Goal: Communication & Community: Answer question/provide support

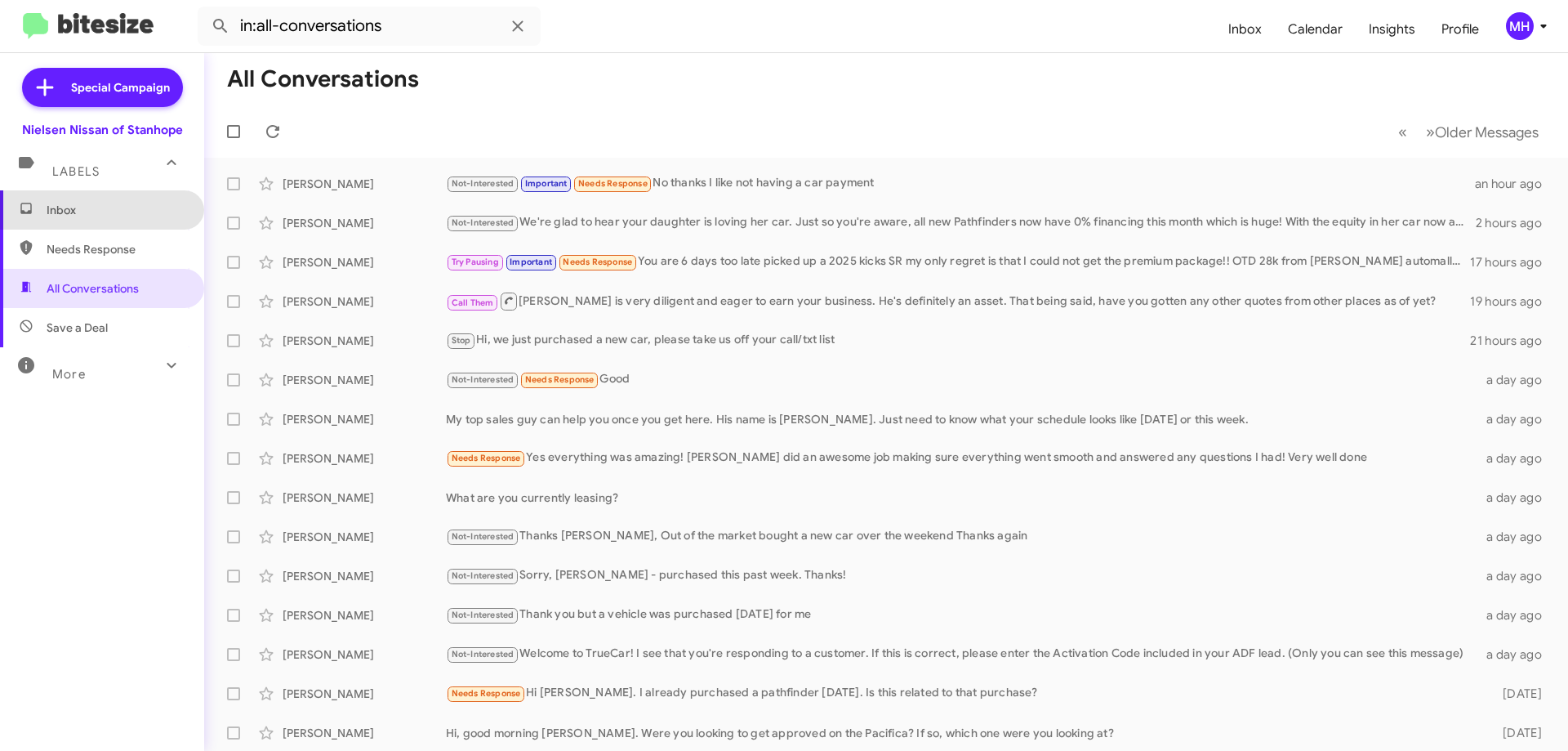
click at [114, 205] on span "Inbox" at bounding box center [116, 209] width 139 height 16
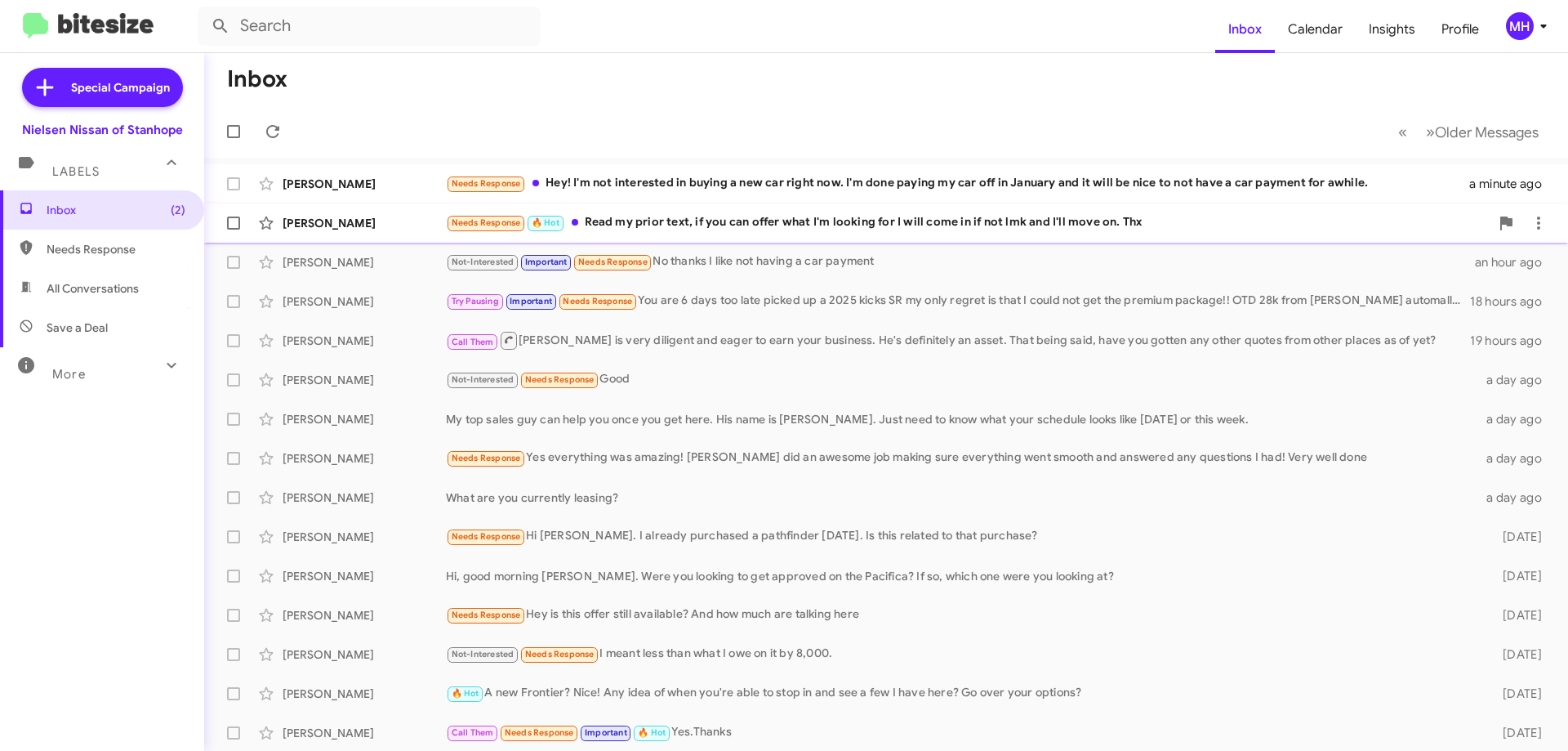
click at [659, 221] on div "Needs Response 🔥 Hot Read my prior text, if you can offer what I'm looking for …" at bounding box center [968, 222] width 1044 height 19
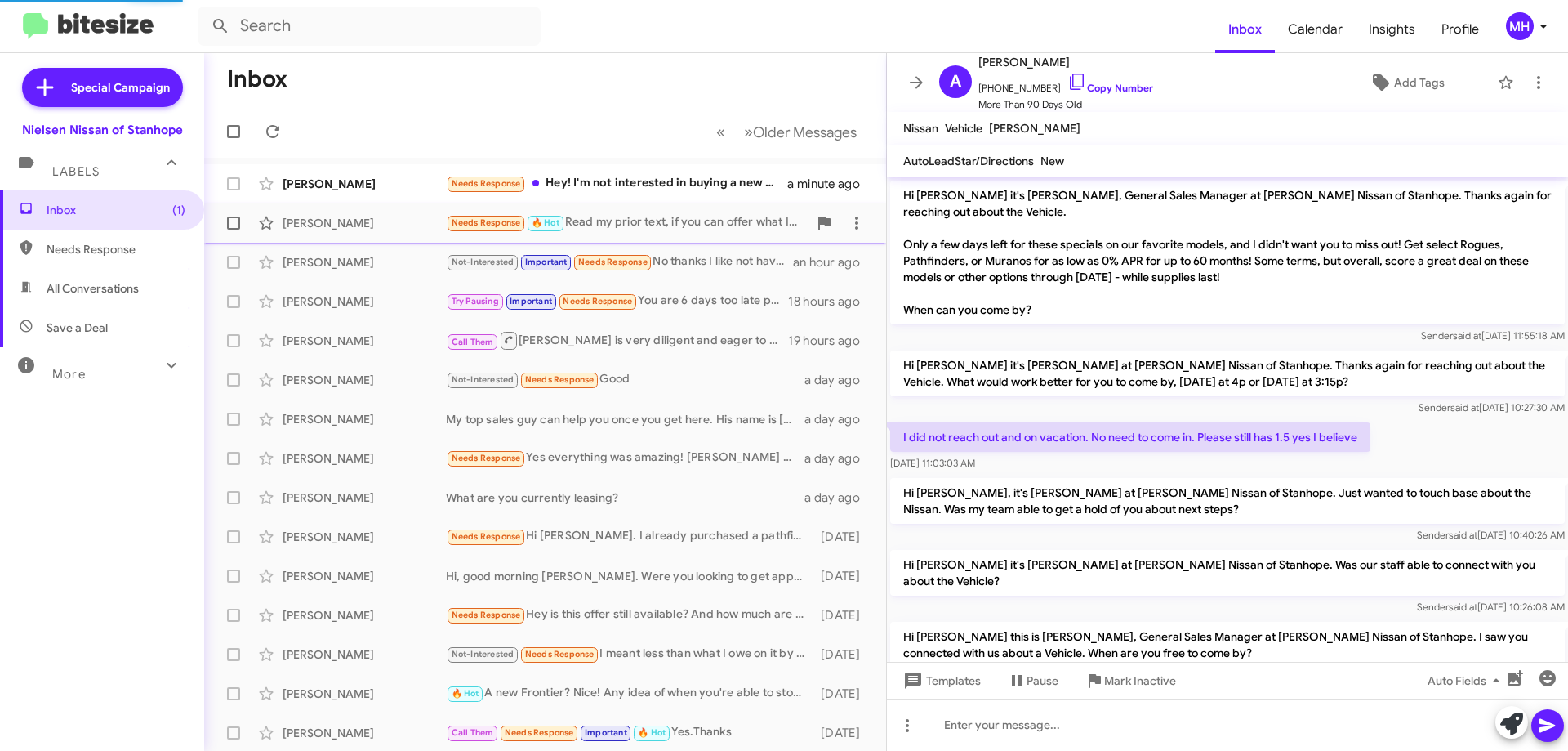
scroll to position [417, 0]
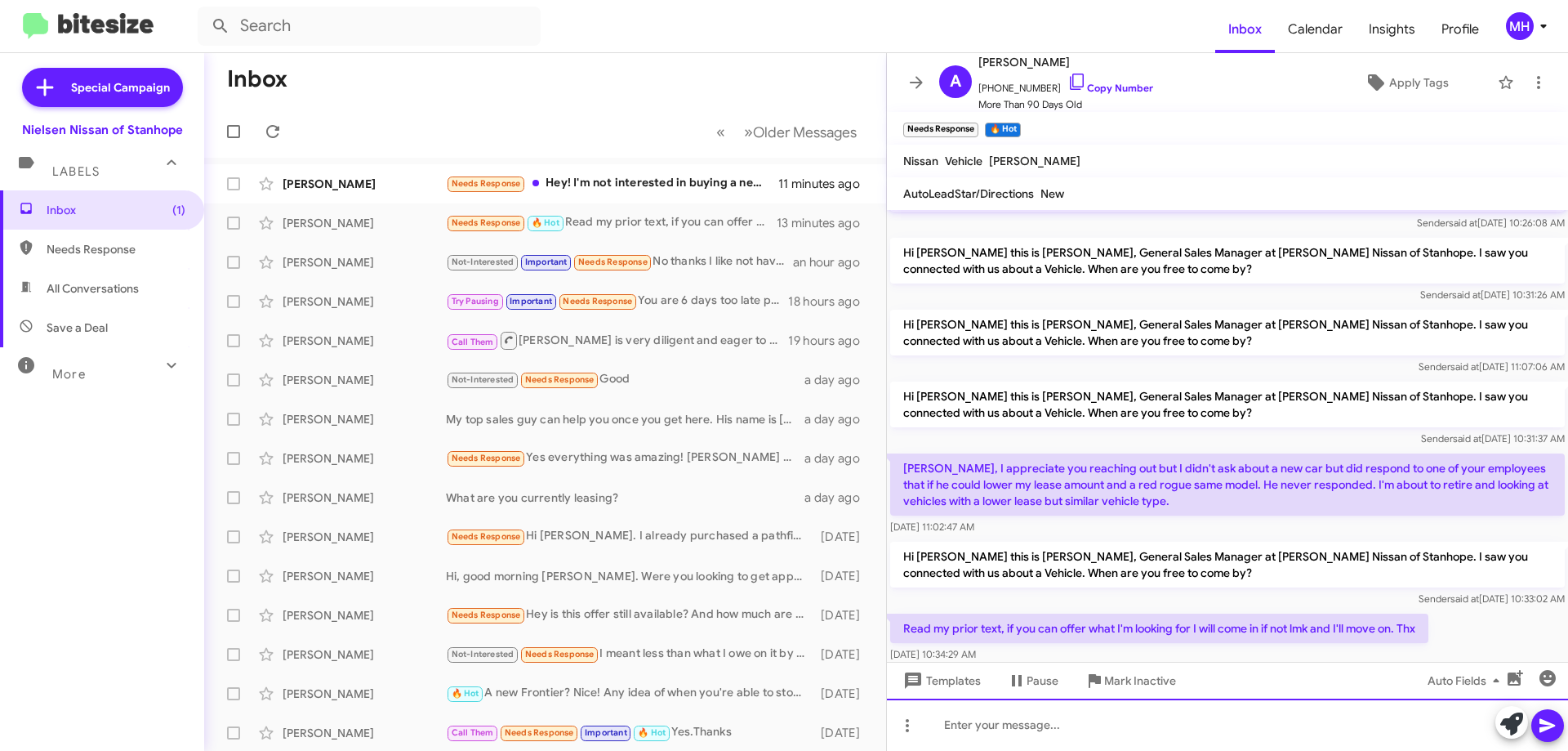
click at [949, 722] on div at bounding box center [1227, 724] width 681 height 53
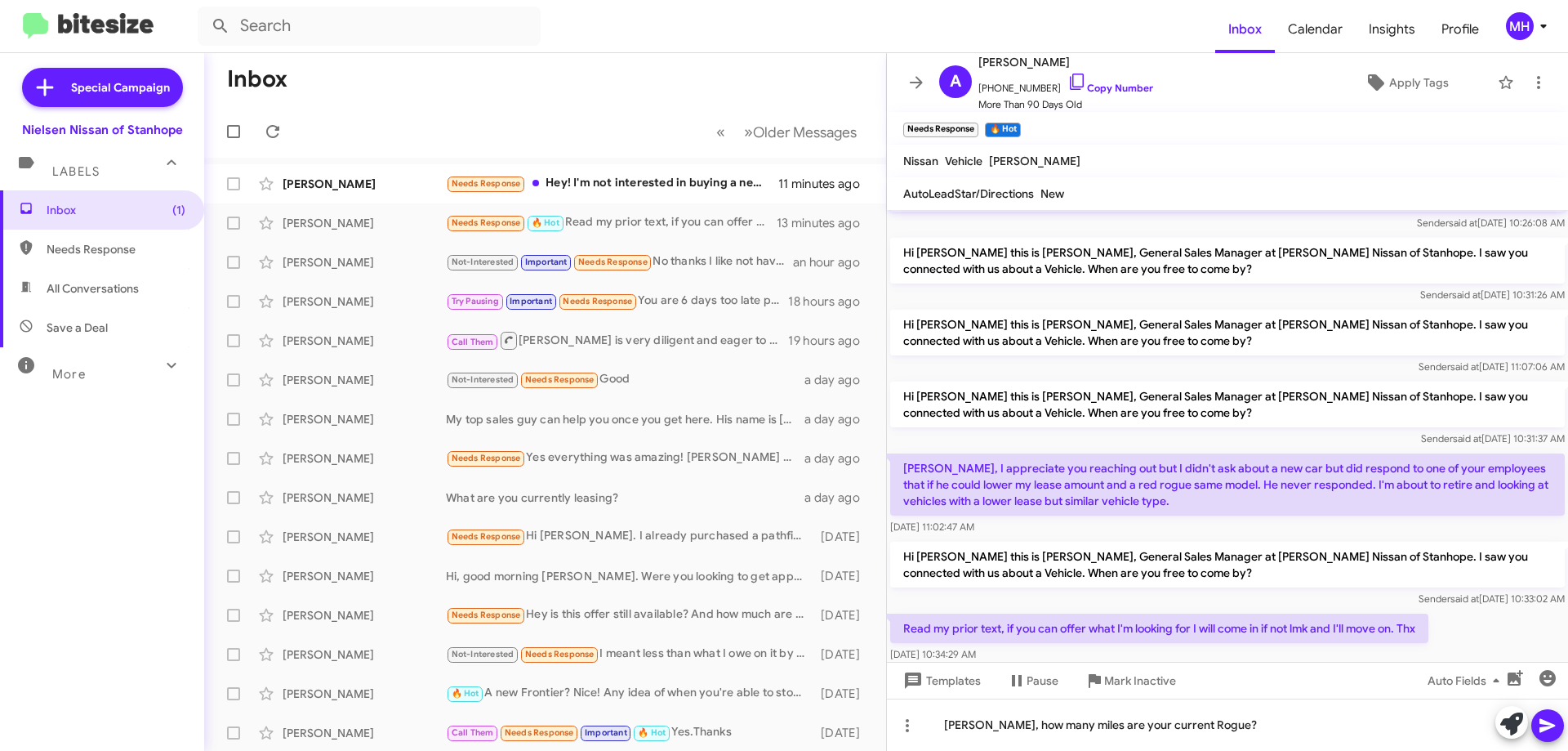
click at [1543, 721] on icon at bounding box center [1546, 726] width 15 height 14
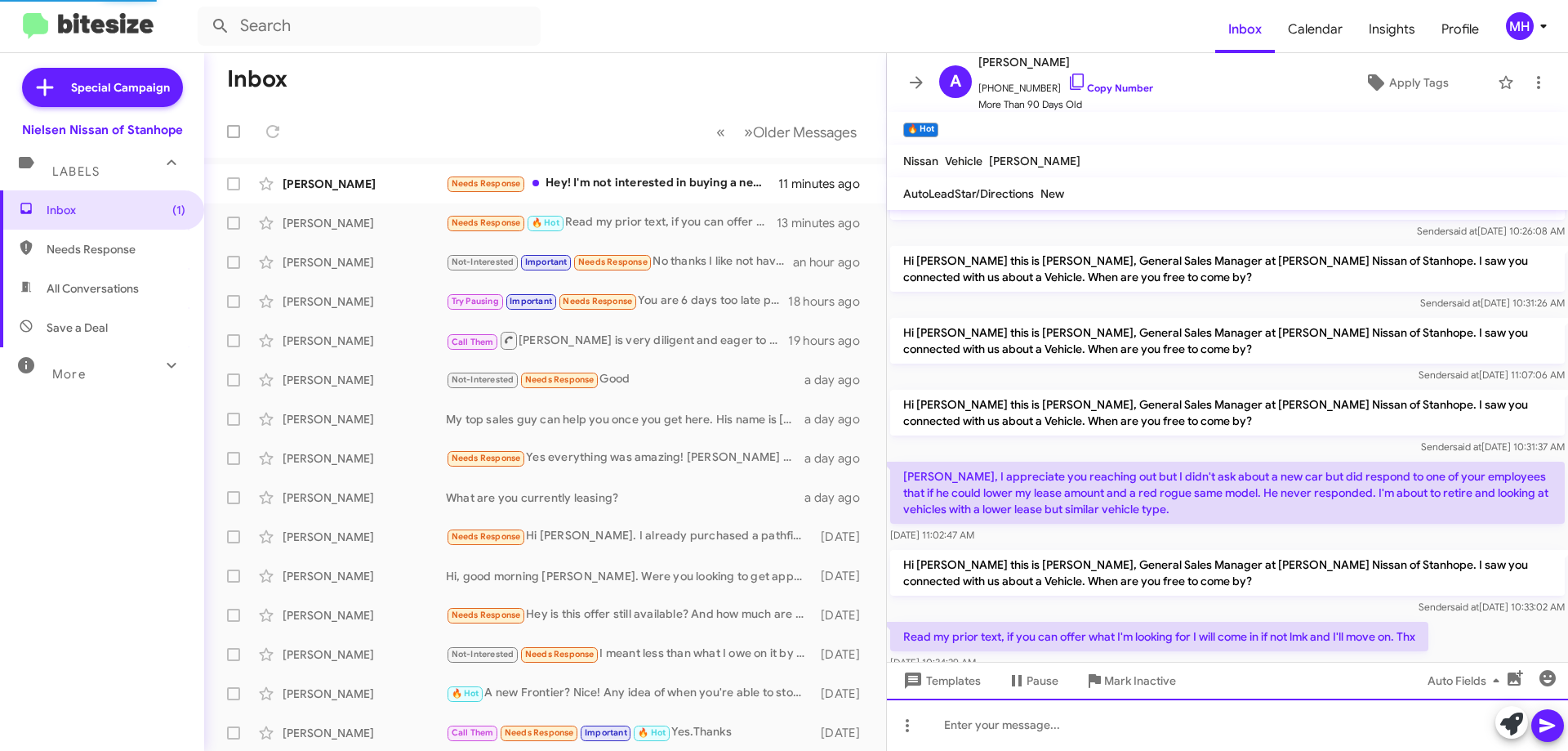
scroll to position [509, 0]
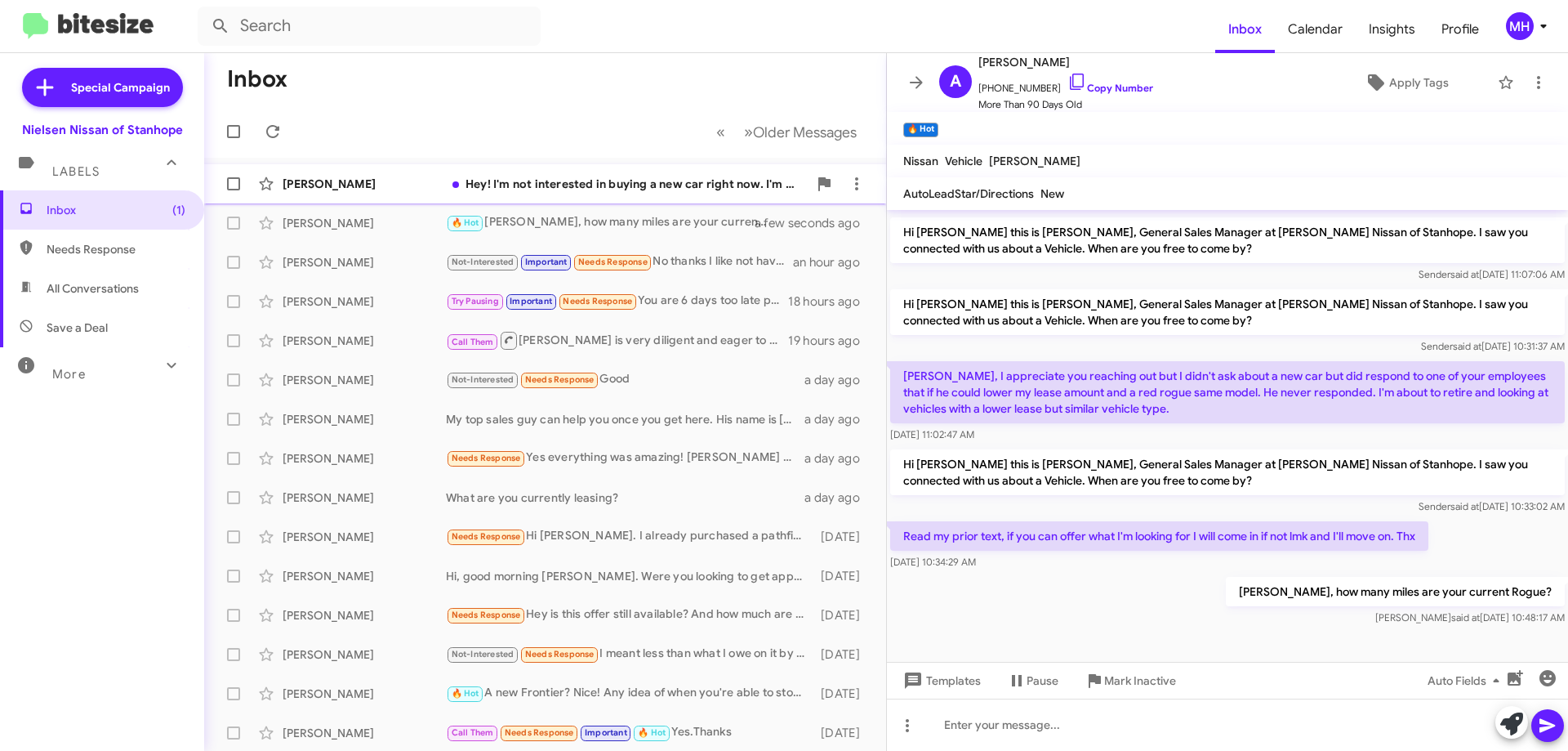
click at [649, 180] on div "Hey! I'm not interested in buying a new car right now. I'm done paying my car o…" at bounding box center [627, 184] width 362 height 16
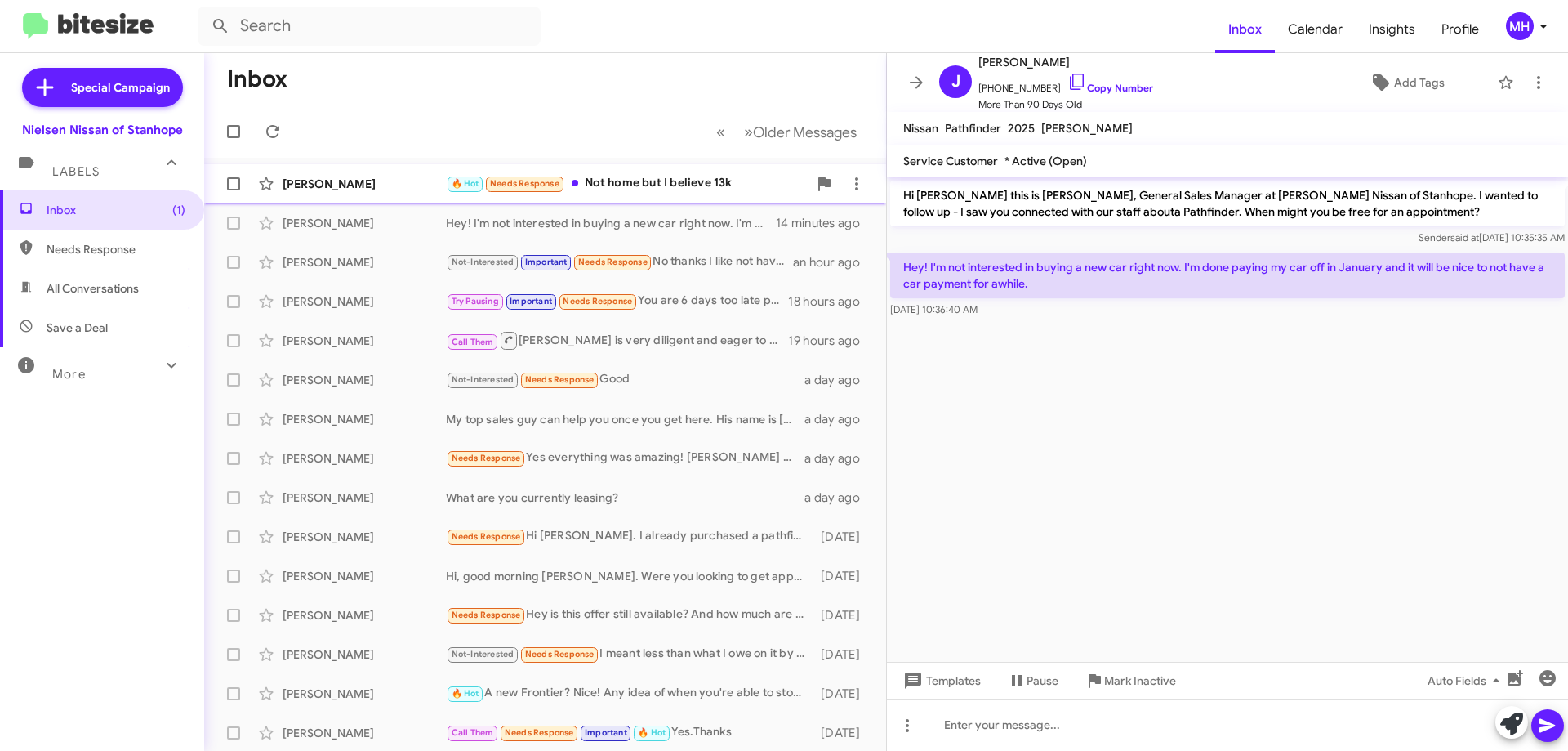
click at [657, 179] on div "🔥 Hot Needs Response Not home but I believe 13k" at bounding box center [627, 183] width 362 height 19
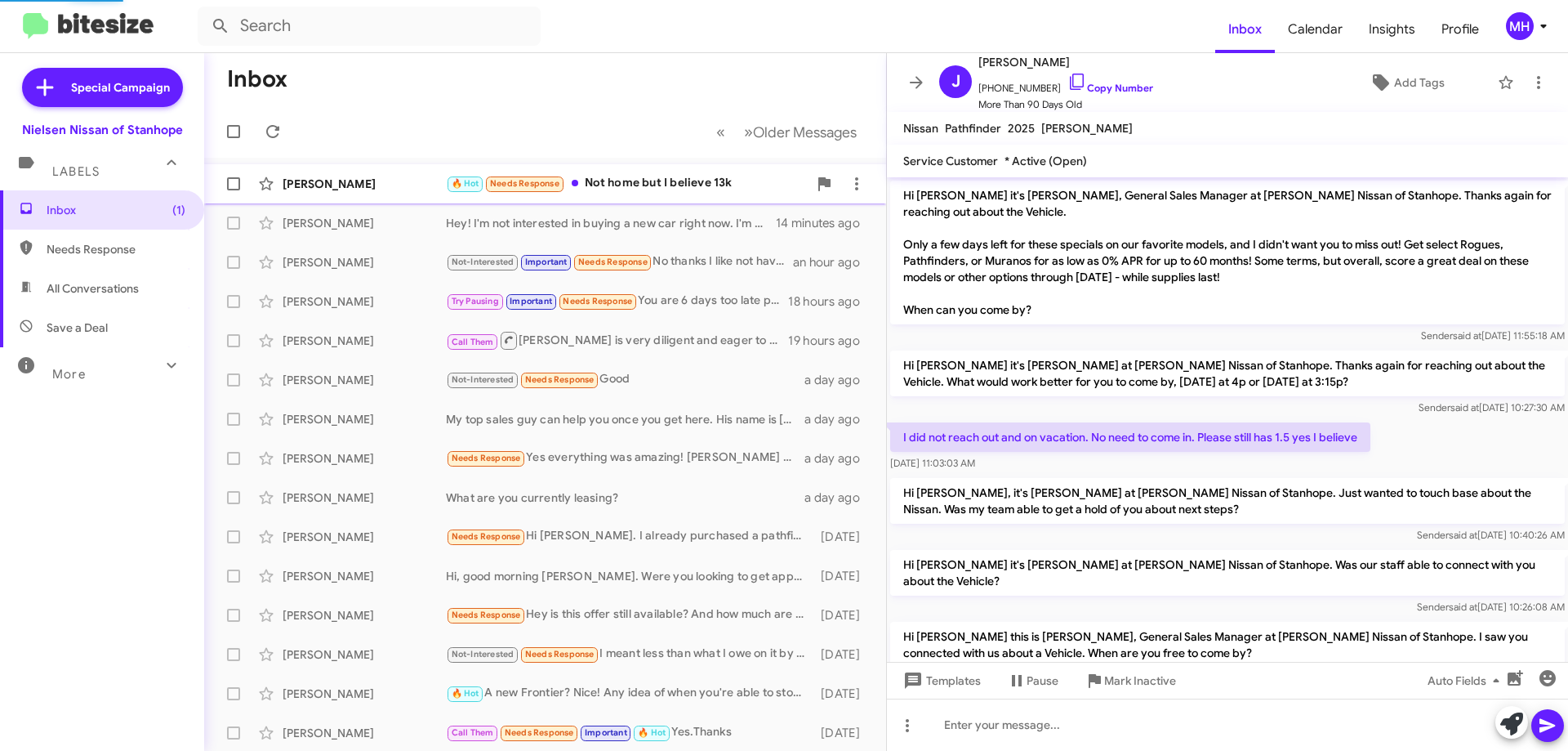
scroll to position [536, 0]
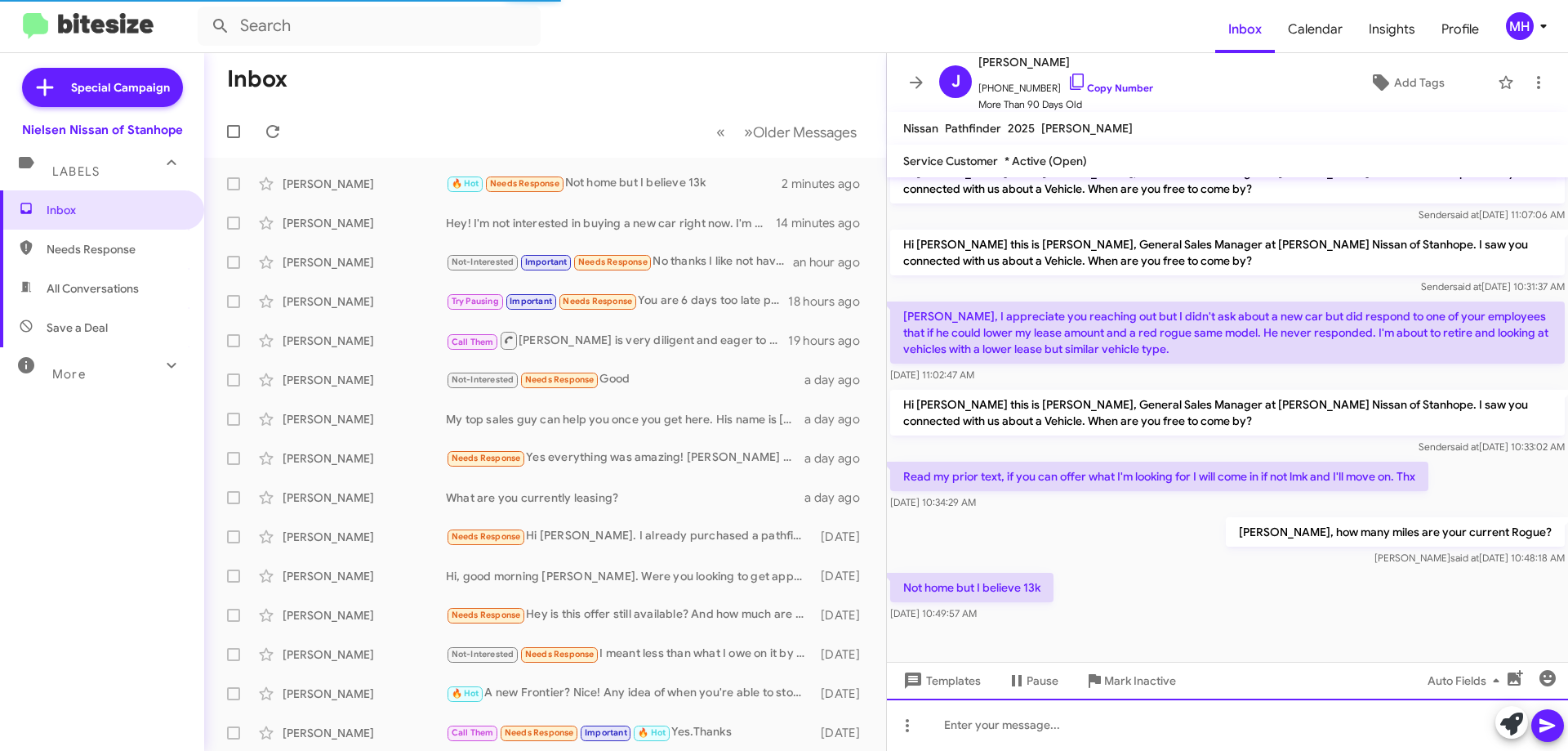
click at [955, 722] on div at bounding box center [1227, 724] width 681 height 53
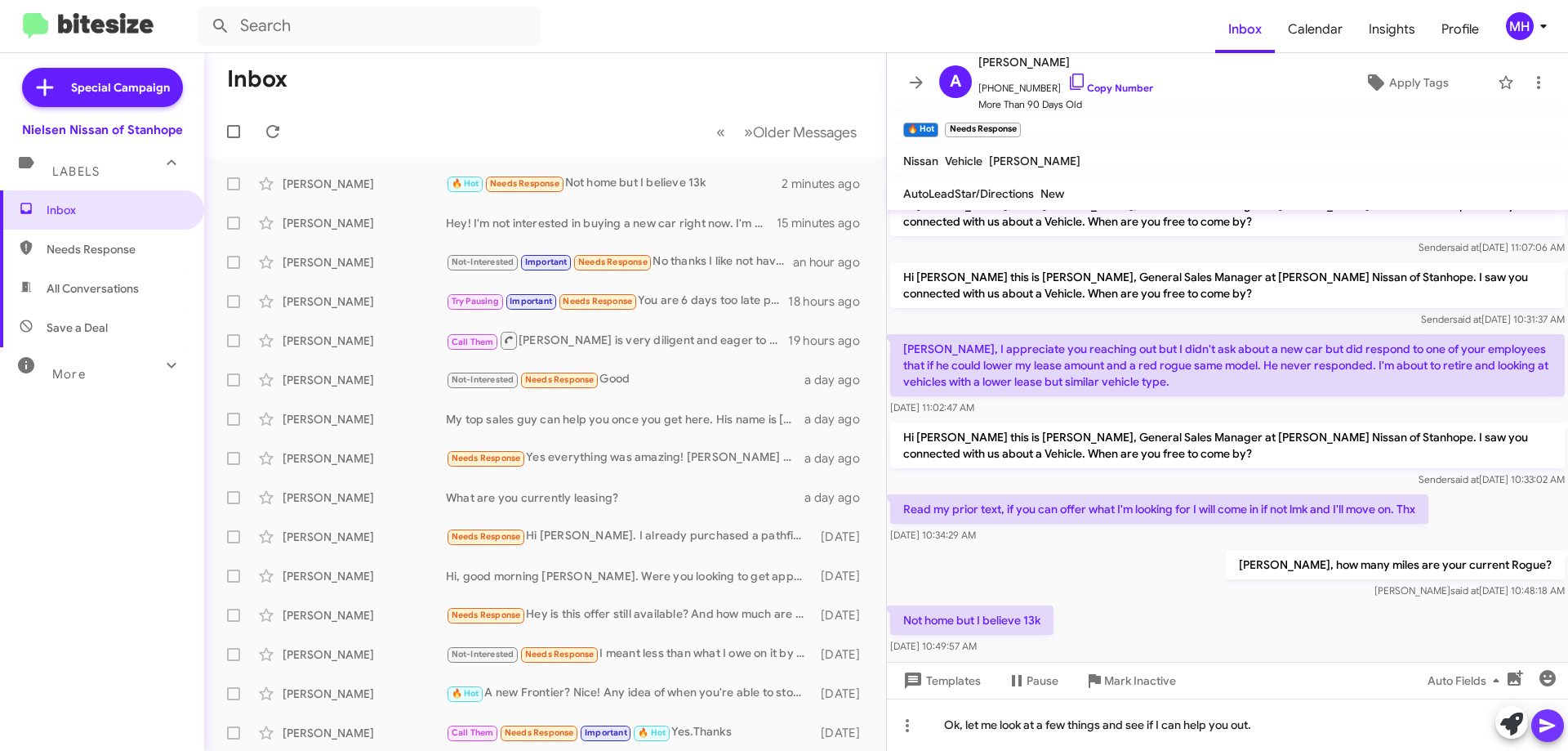
click at [1543, 722] on icon at bounding box center [1546, 726] width 15 height 14
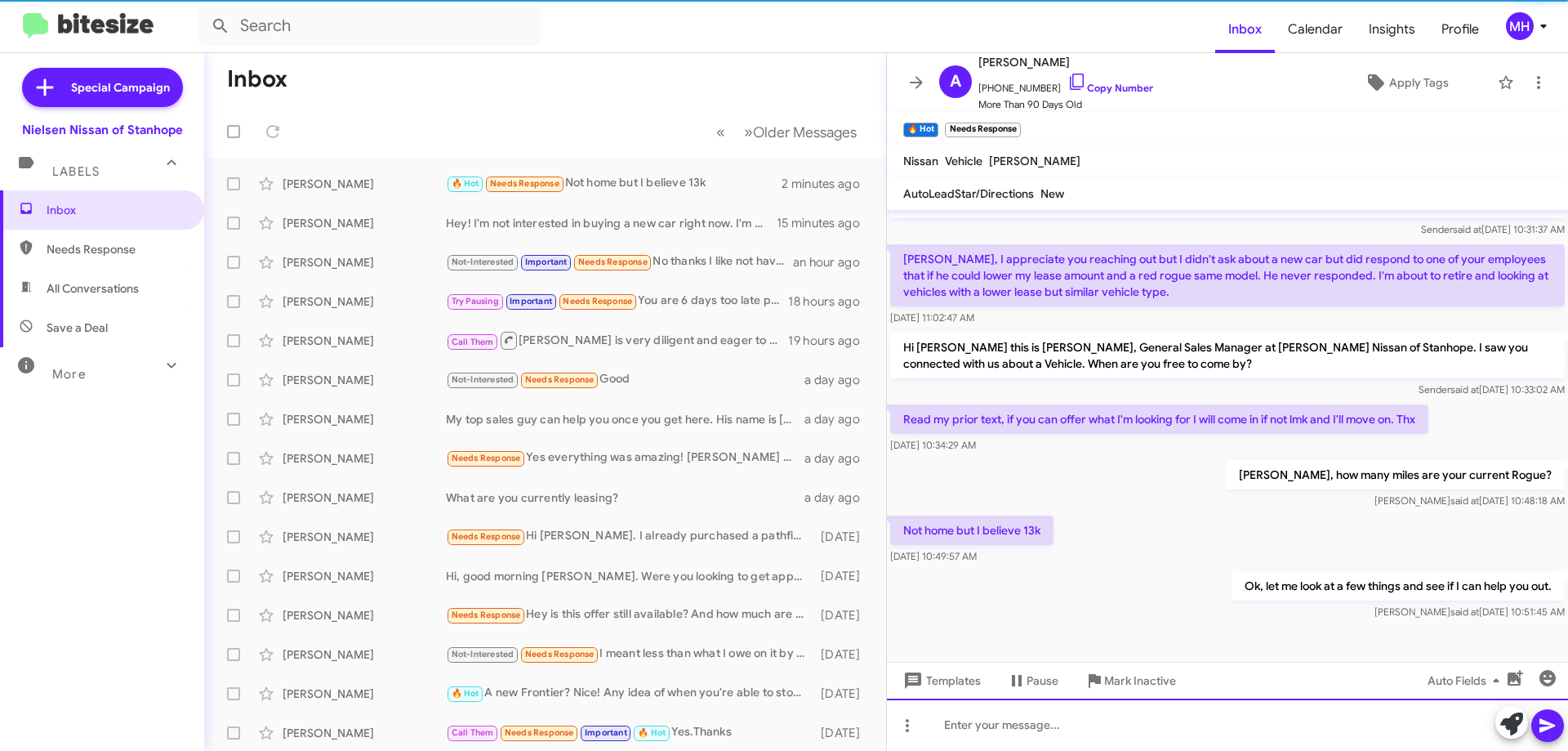
scroll to position [628, 0]
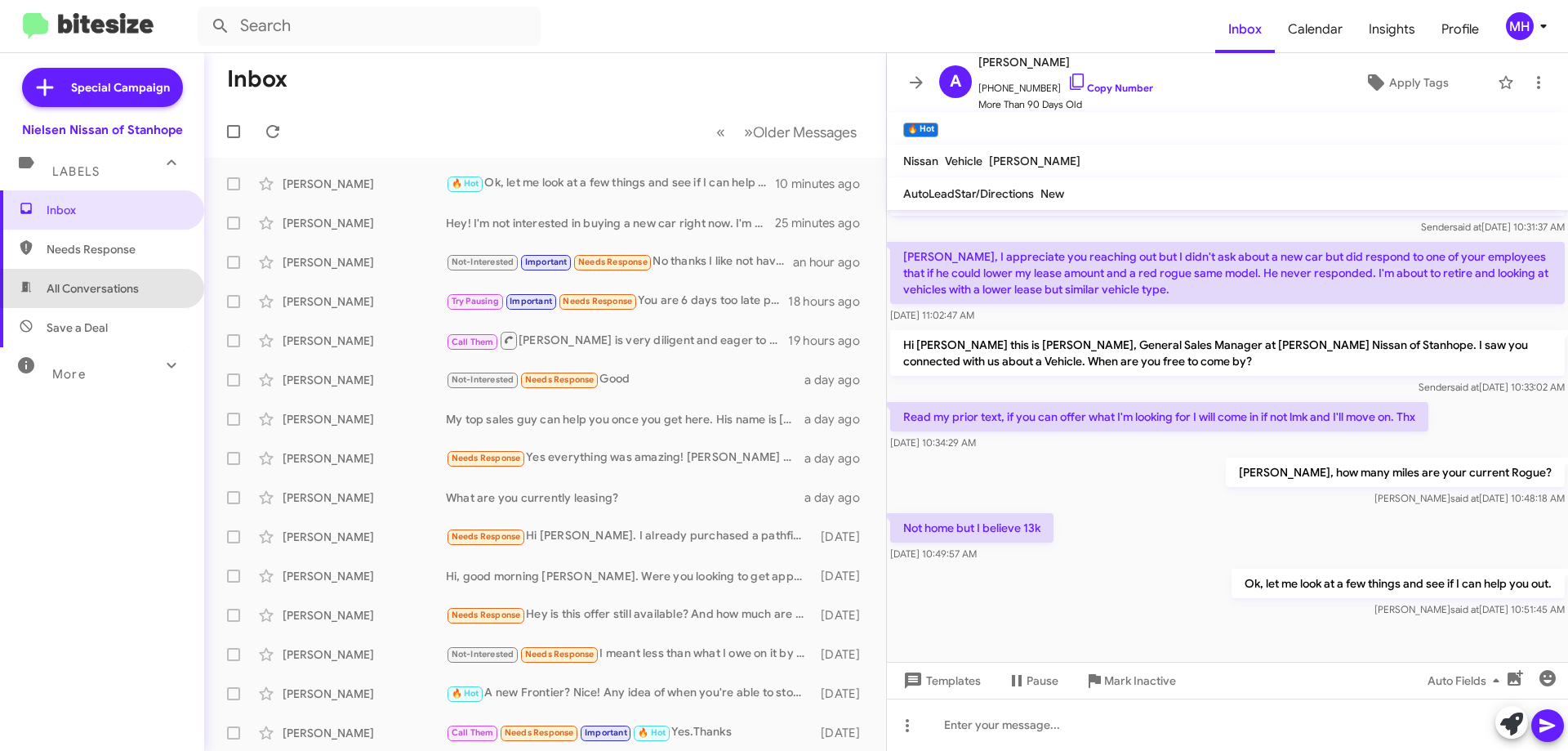
click at [115, 290] on span "All Conversations" at bounding box center [93, 289] width 93 height 16
type input "in:all-conversations"
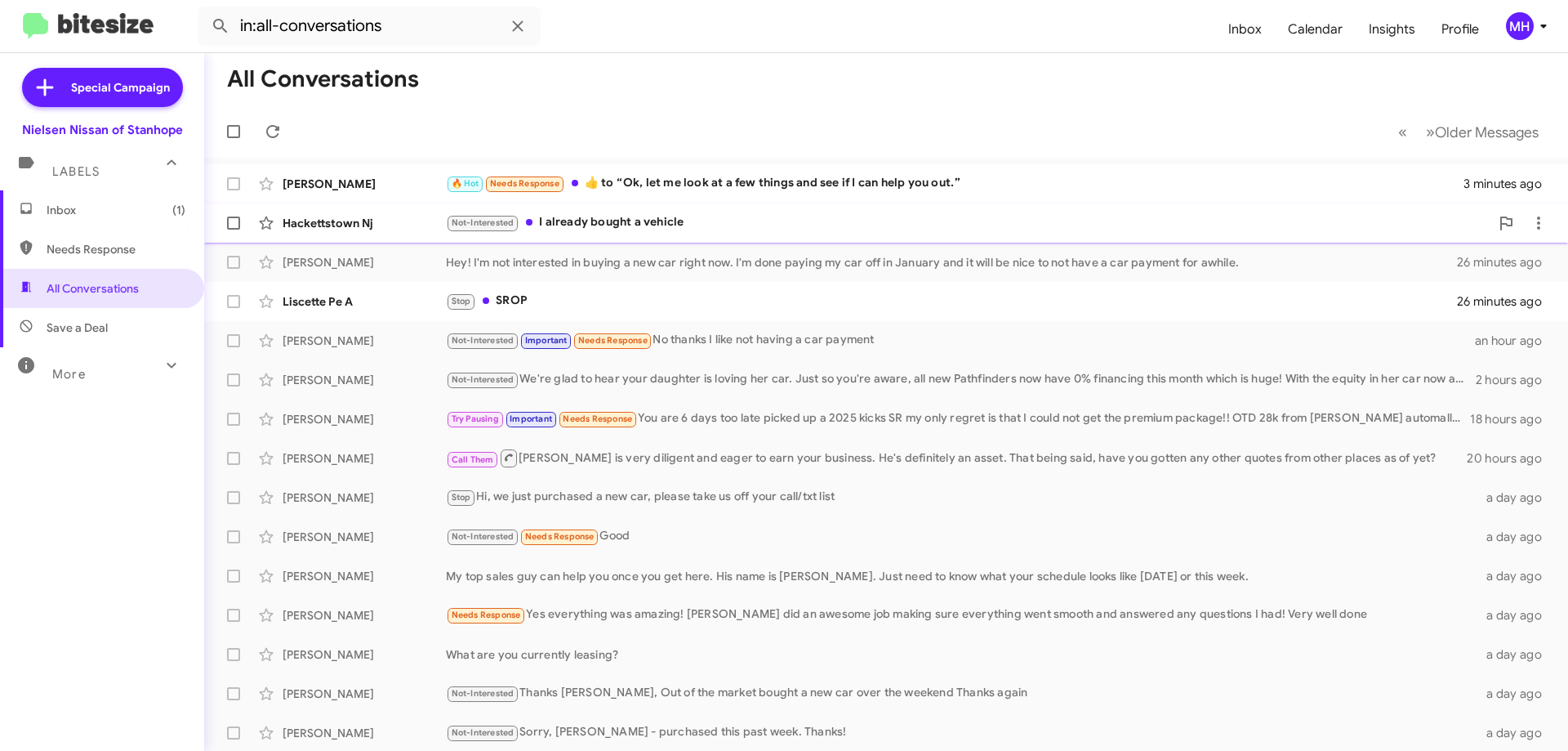
click at [595, 214] on div "Not-Interested I already bought a vehicle" at bounding box center [968, 222] width 1044 height 19
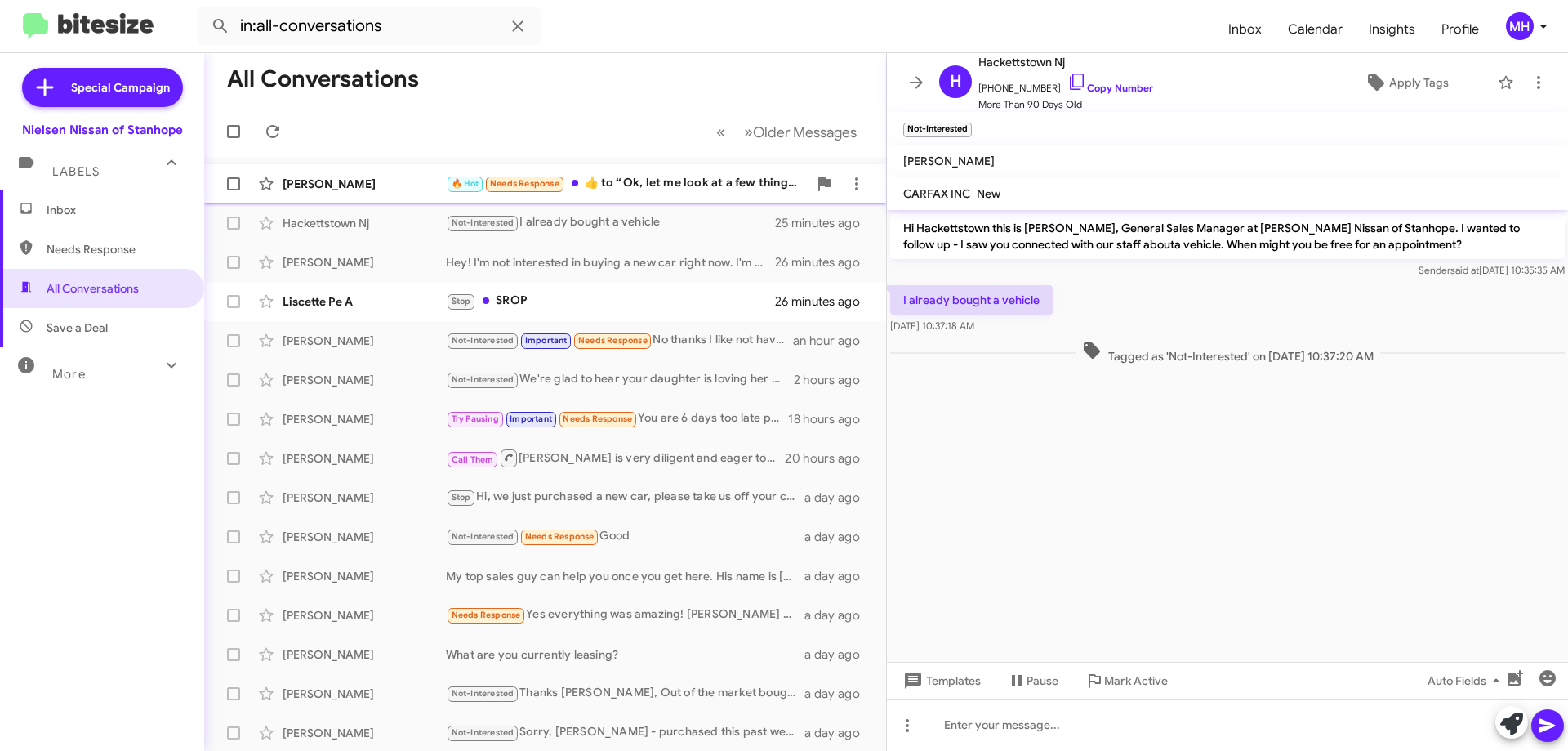
click at [651, 175] on div "🔥 Hot Needs Response ​👍​ to “ Ok, let me look at a few things and see if I can …" at bounding box center [627, 183] width 362 height 19
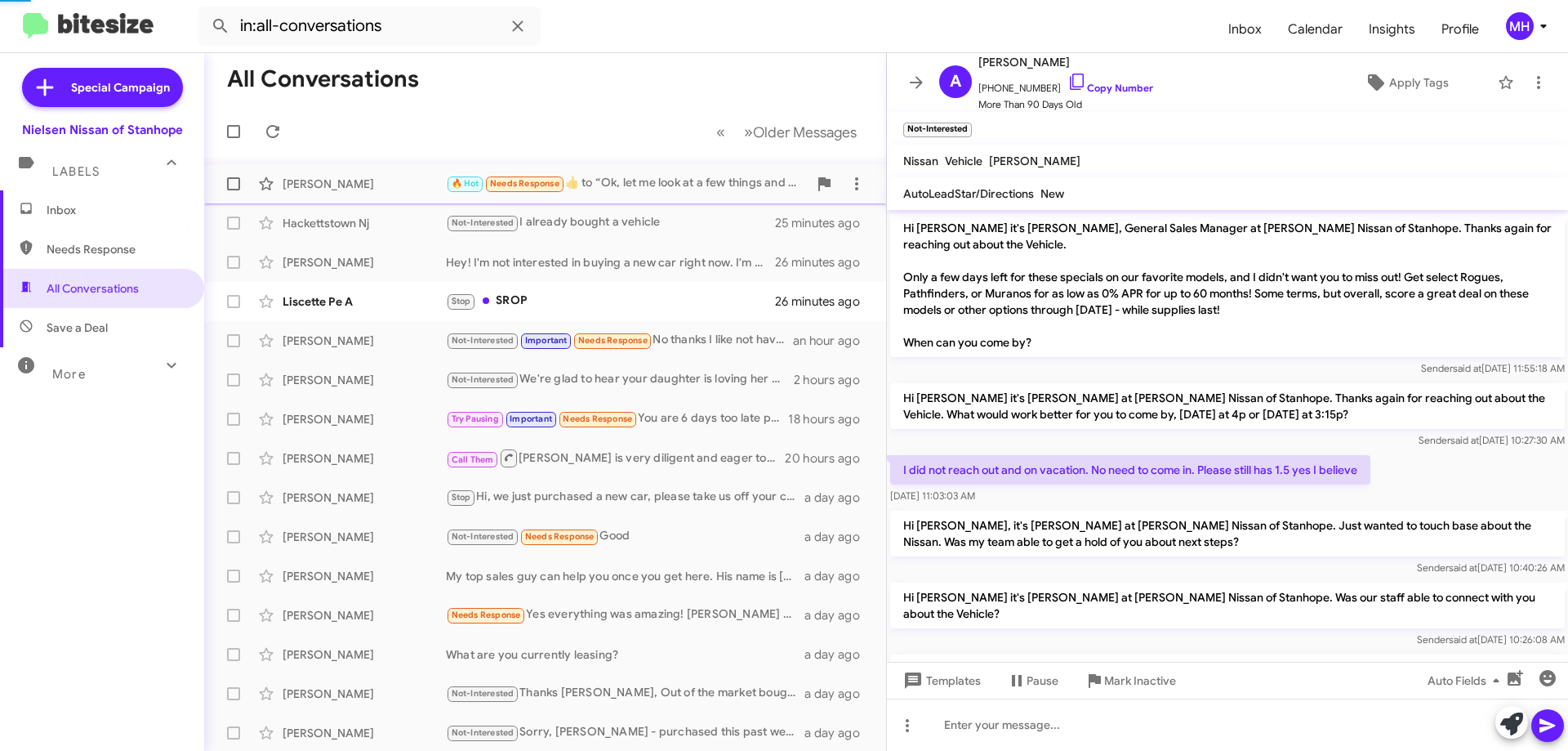
scroll to position [688, 0]
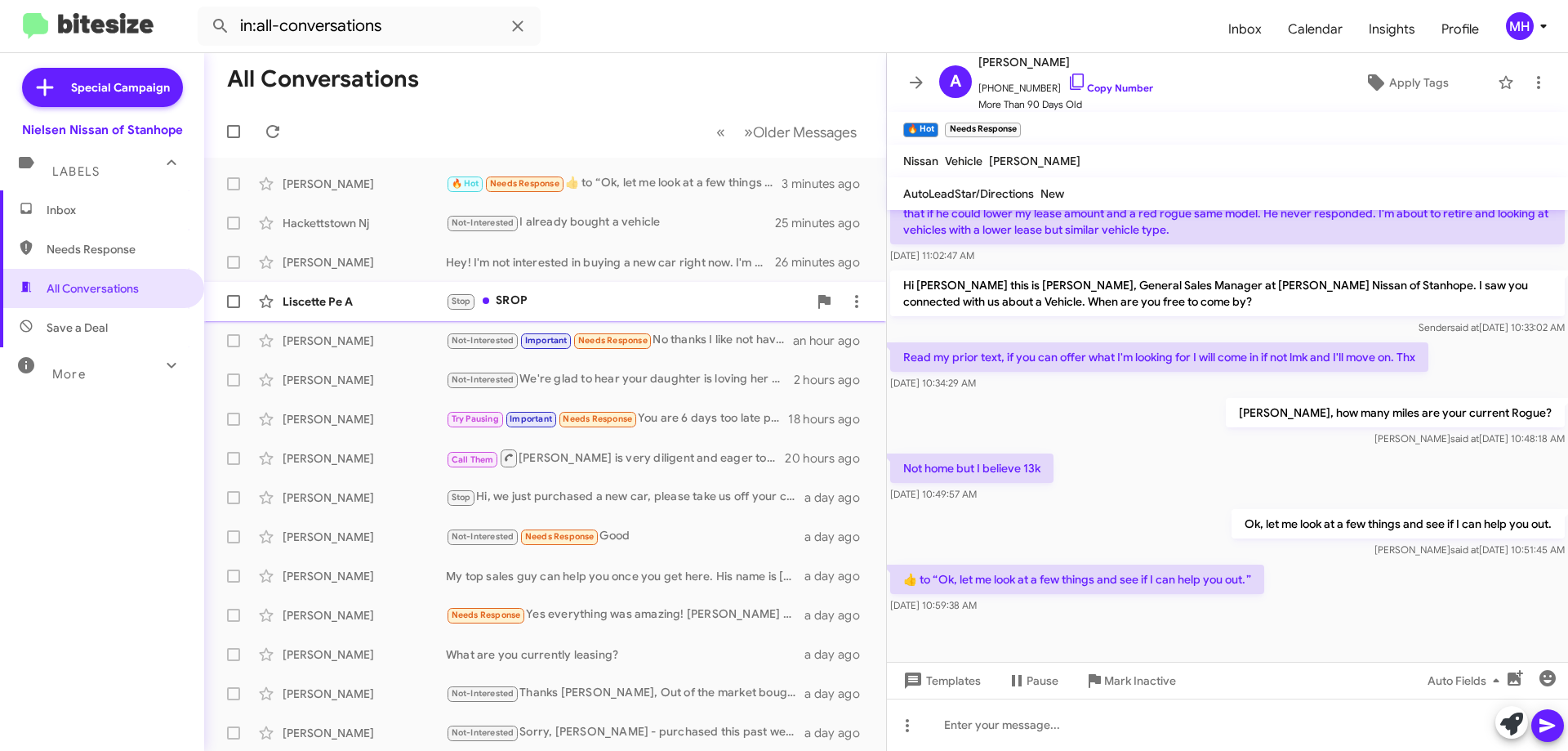
click at [552, 302] on div "Stop SROP" at bounding box center [627, 300] width 362 height 19
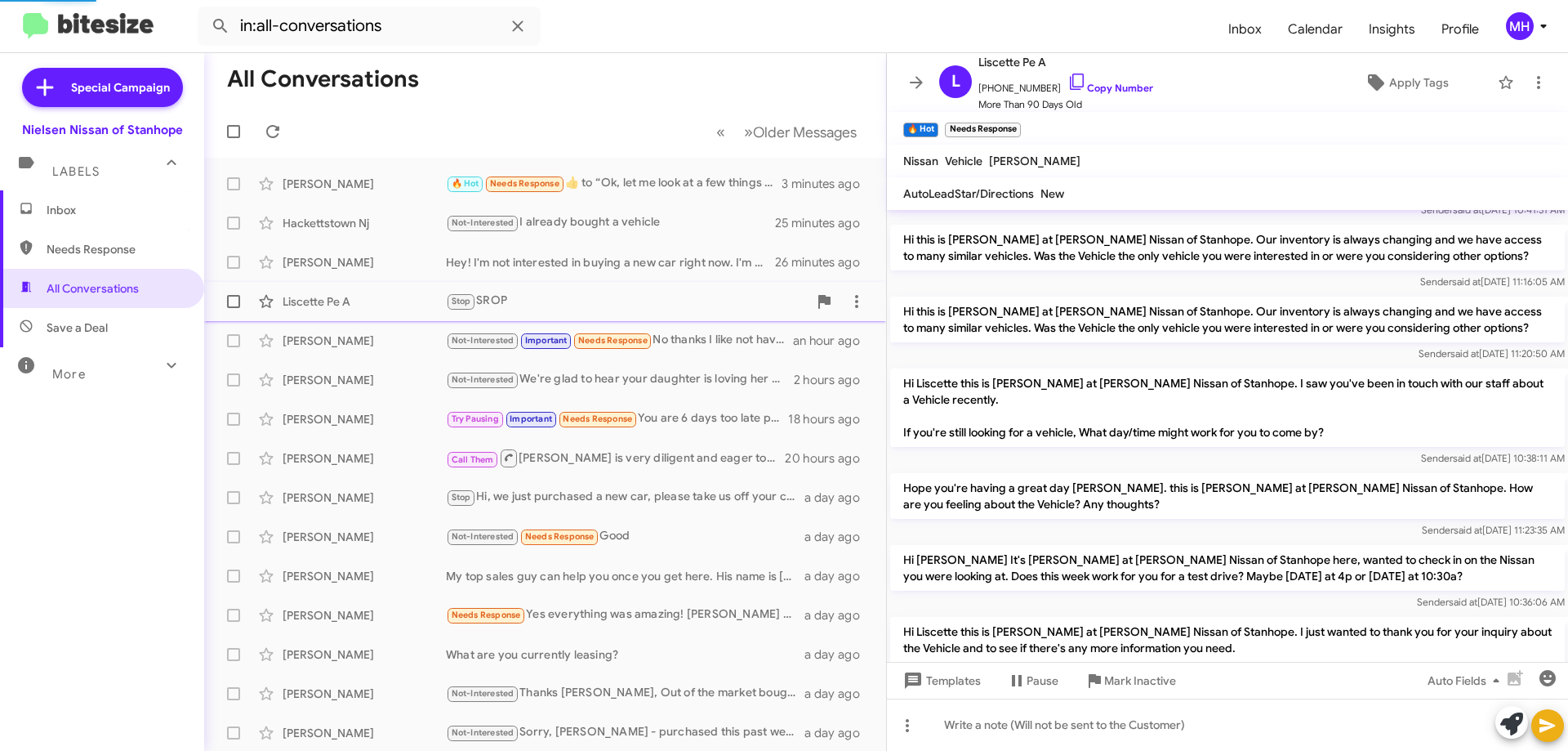
scroll to position [857, 0]
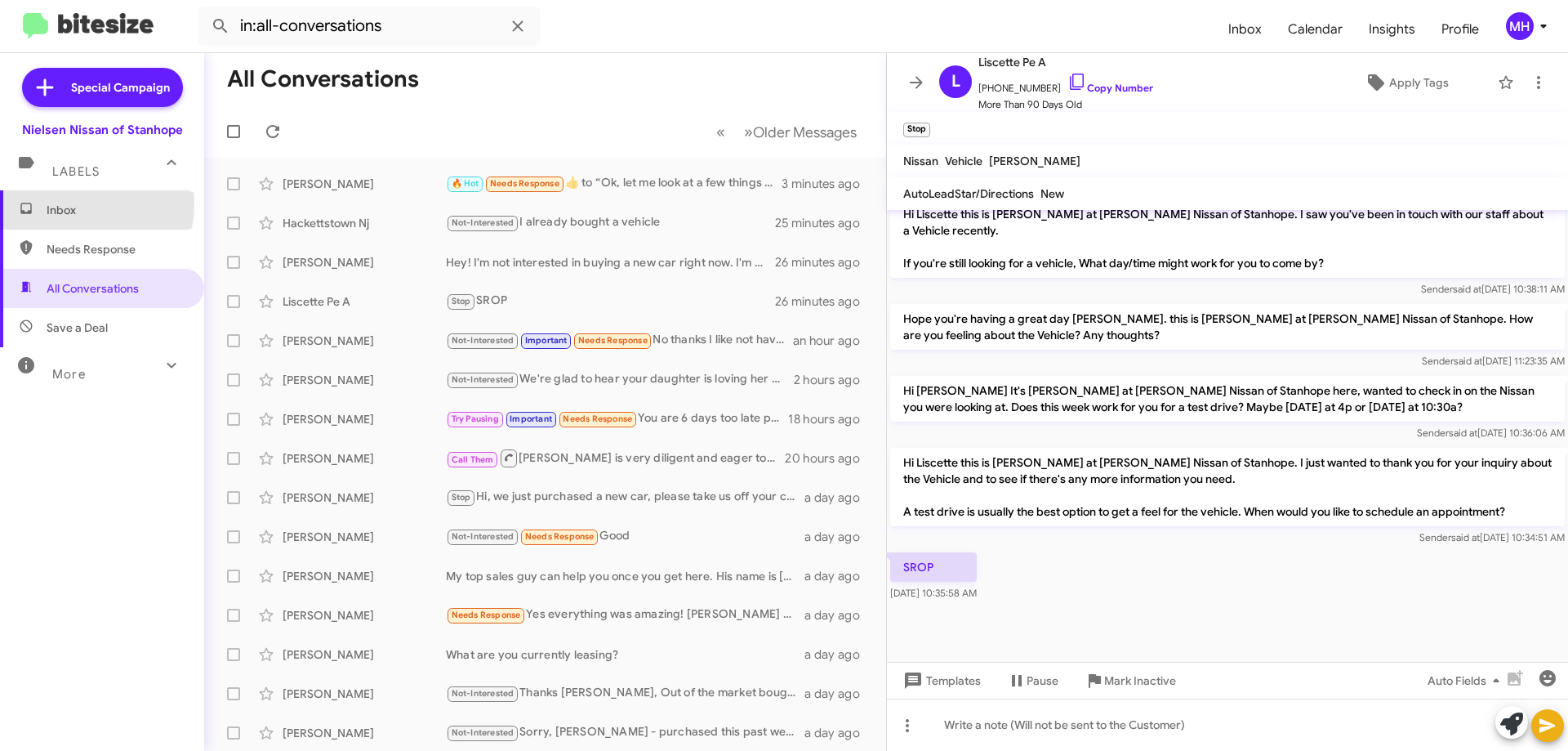
click at [80, 205] on span "Inbox" at bounding box center [116, 209] width 139 height 16
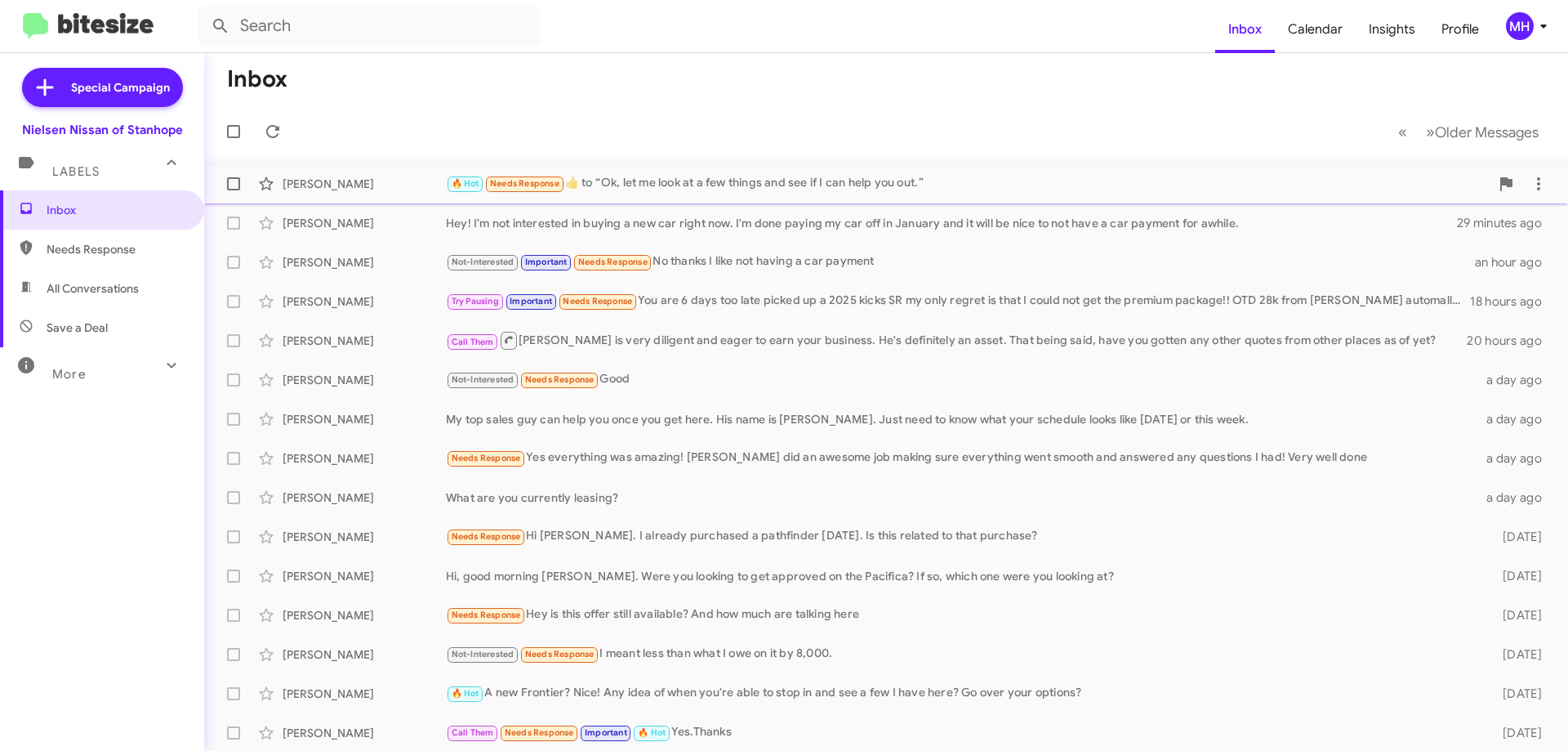
click at [763, 178] on div "🔥 Hot Needs Response ​👍​ to “ Ok, let me look at a few things and see if I can …" at bounding box center [968, 183] width 1044 height 19
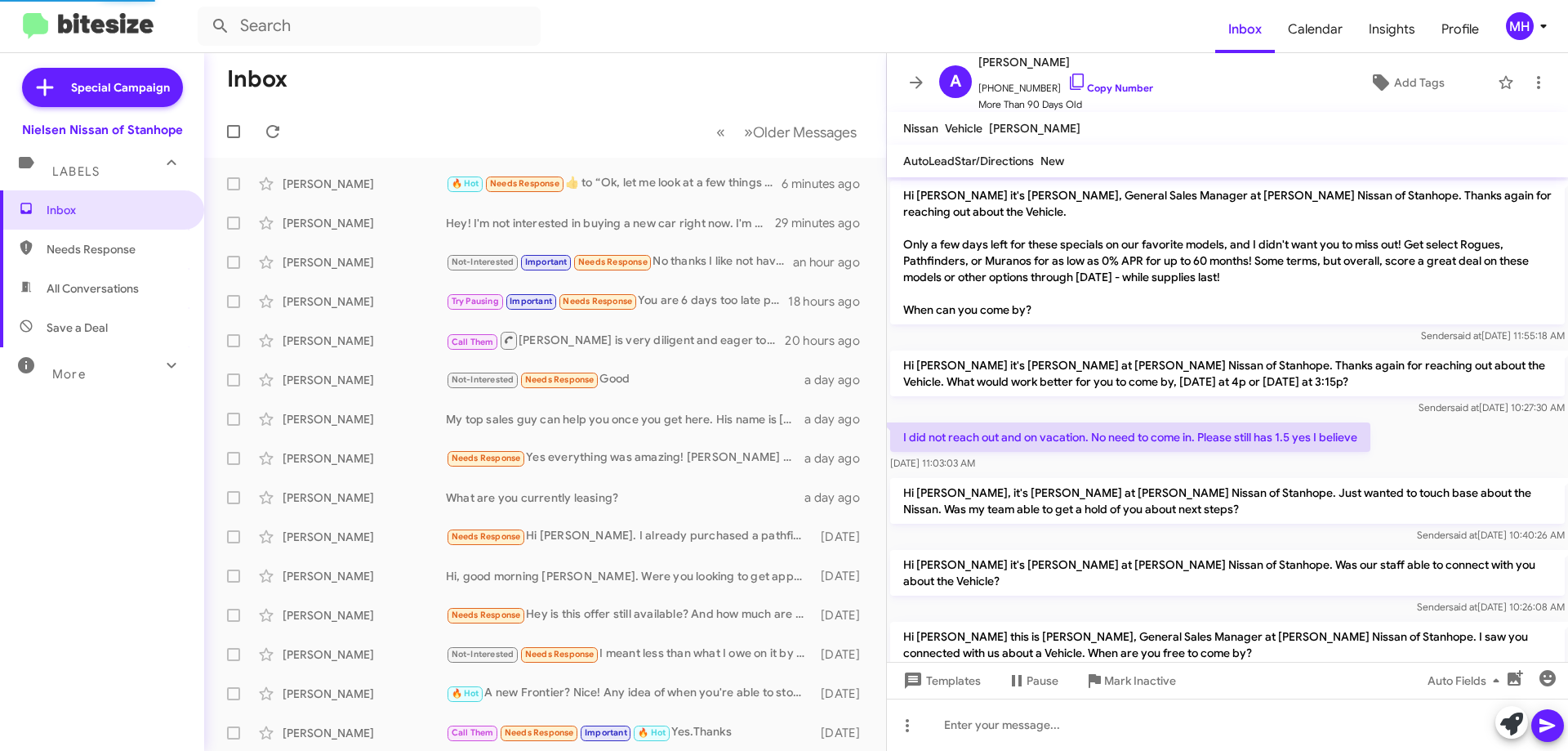
scroll to position [655, 0]
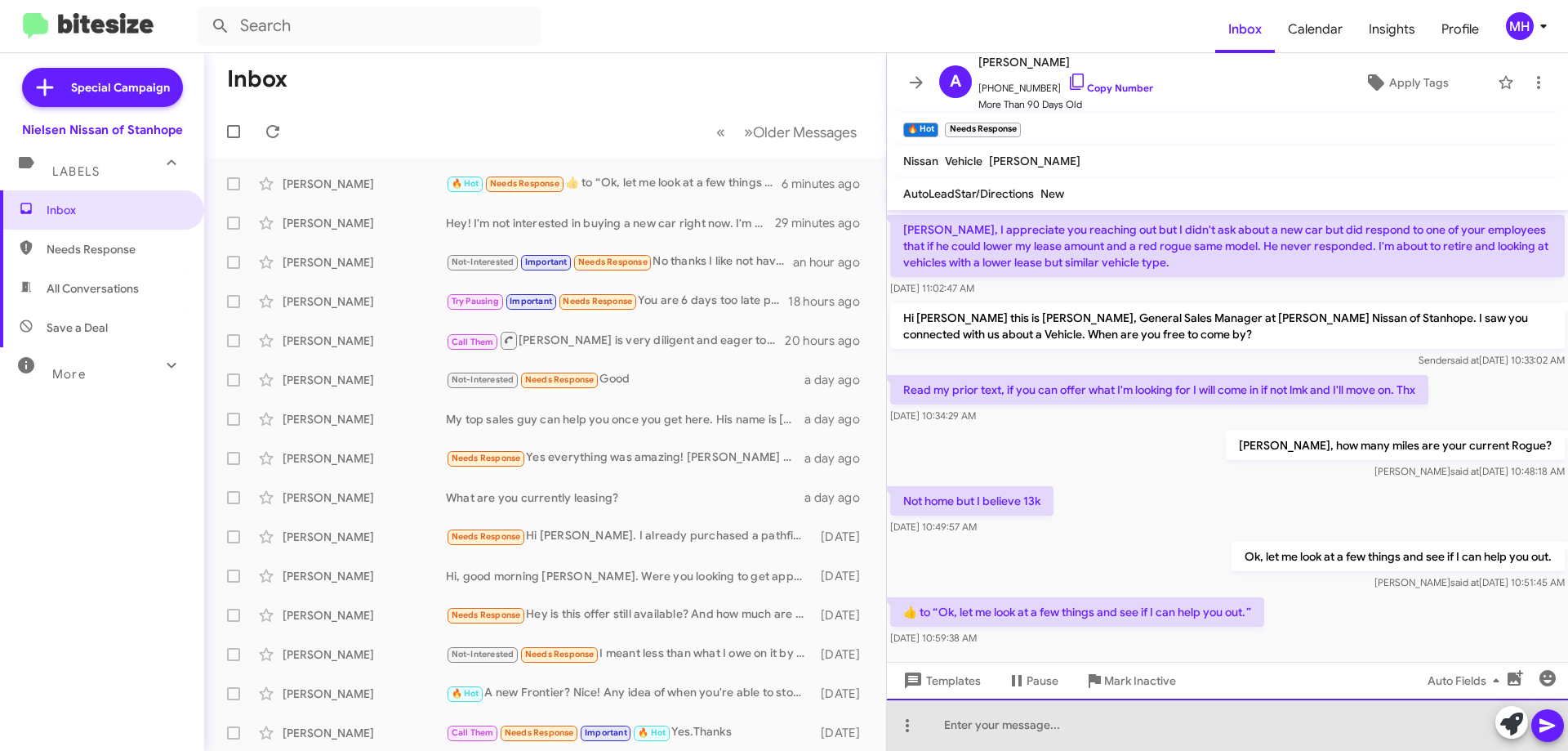
click at [1001, 724] on div at bounding box center [1227, 724] width 681 height 53
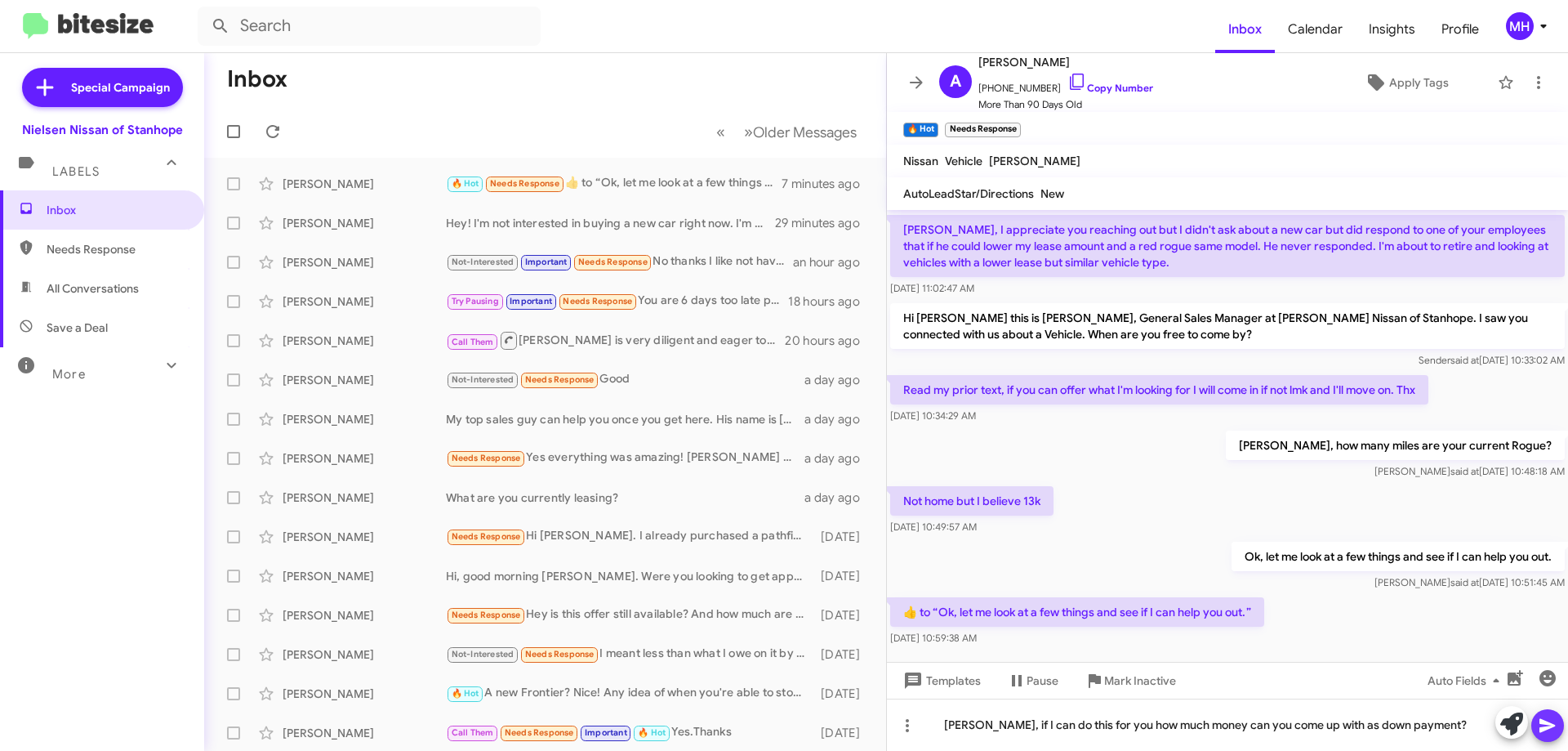
click at [1547, 727] on icon at bounding box center [1546, 726] width 15 height 14
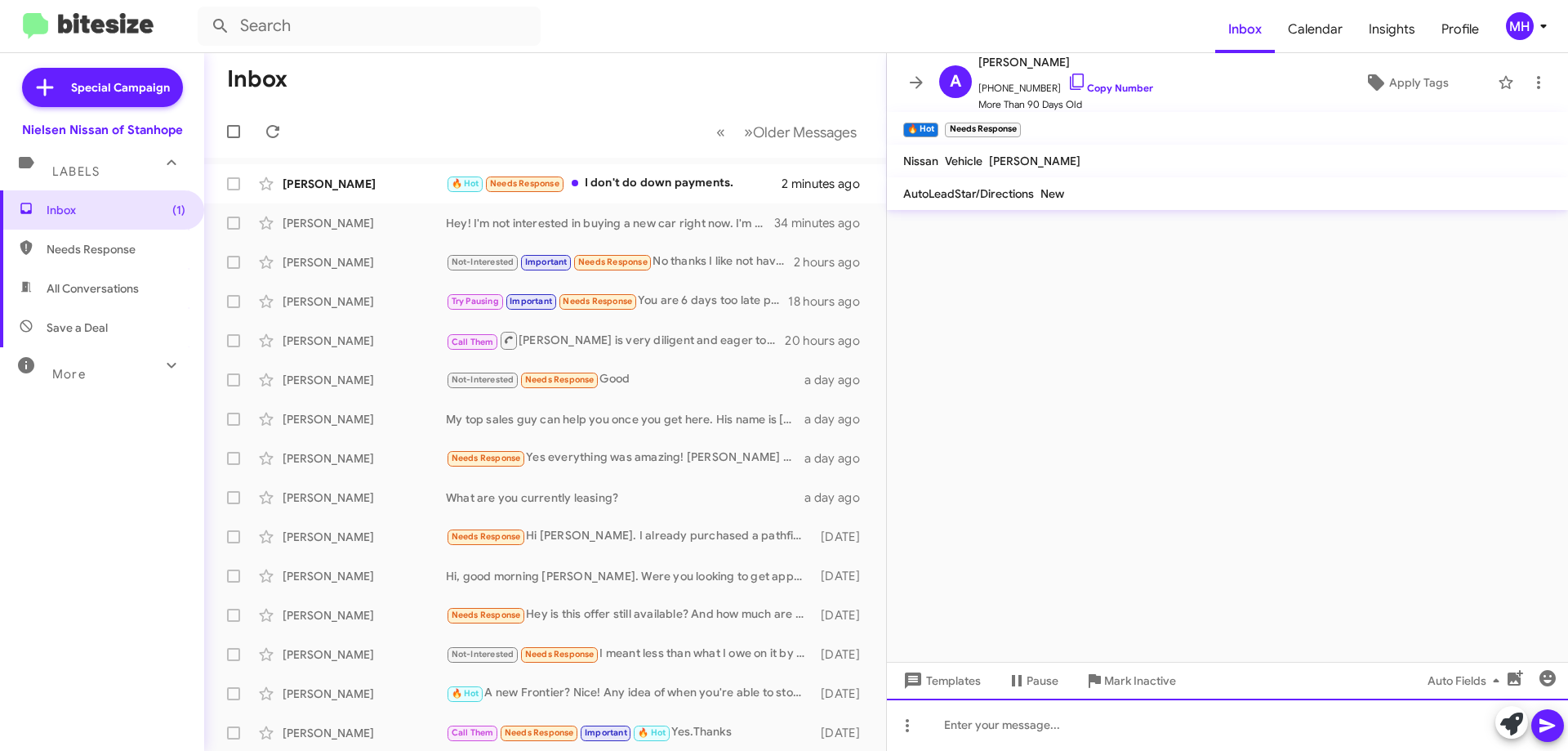
scroll to position [0, 0]
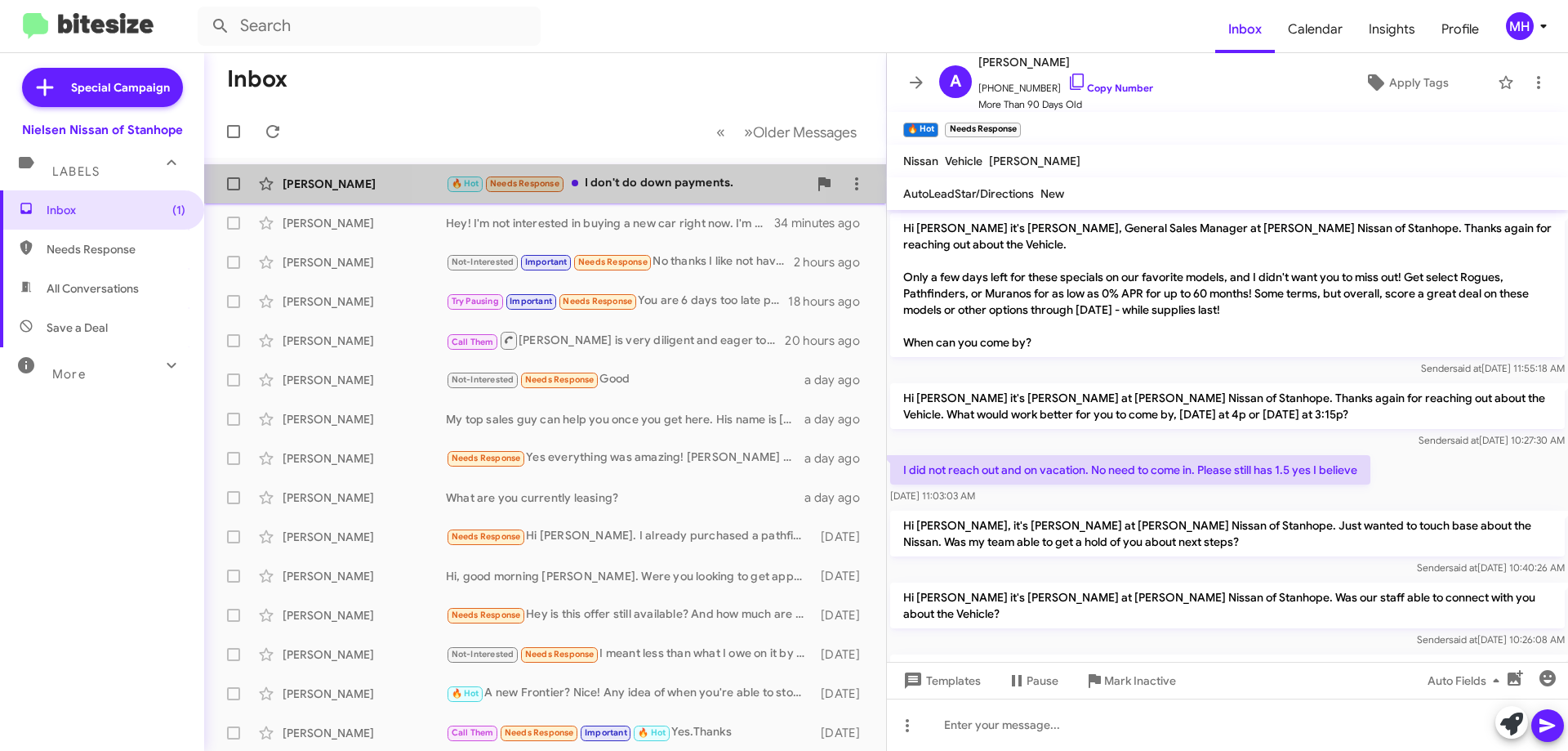
click at [630, 182] on div "🔥 Hot Needs Response I don't do down payments." at bounding box center [627, 183] width 362 height 19
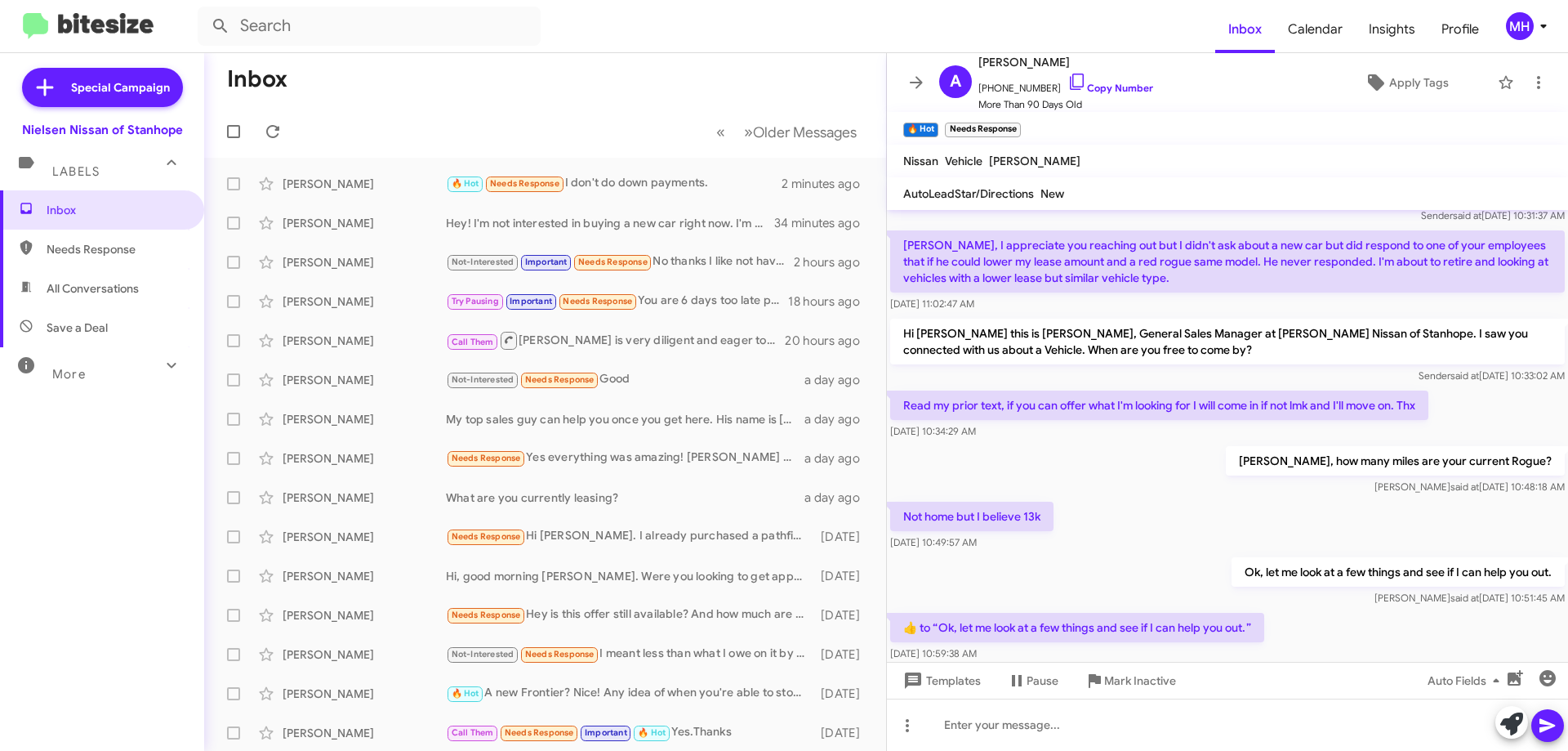
scroll to position [807, 0]
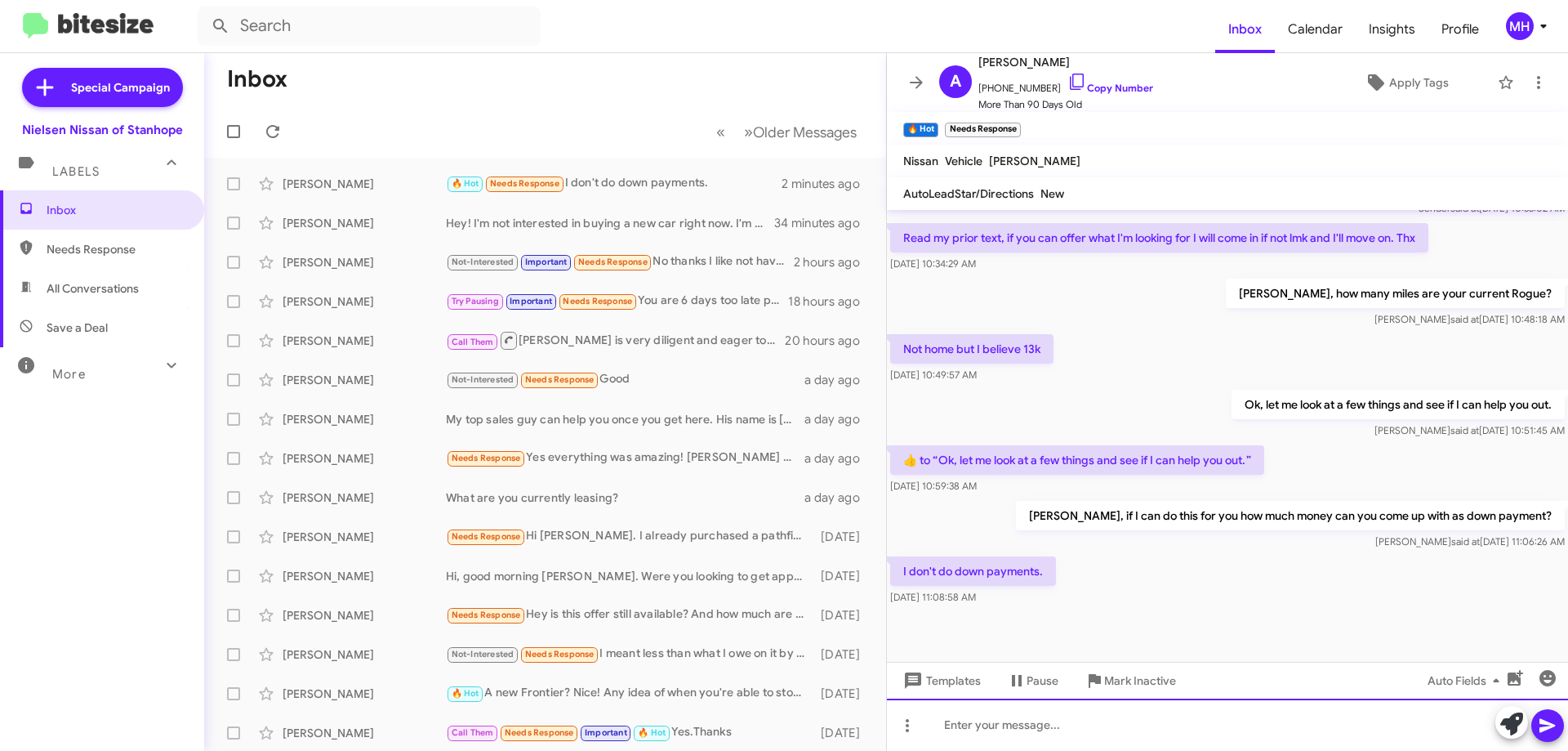
click at [961, 730] on div at bounding box center [1227, 724] width 681 height 53
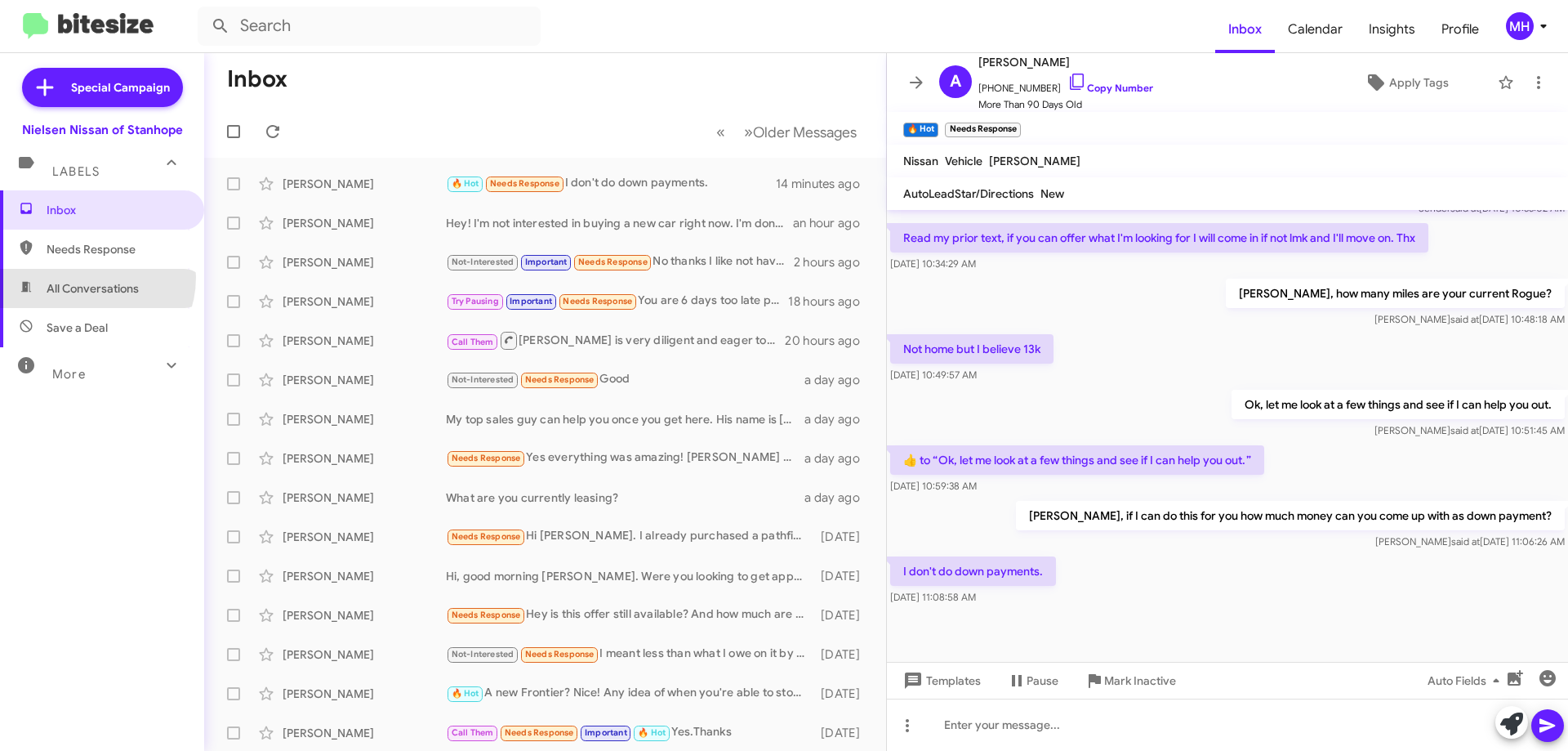
click at [84, 277] on span "All Conversations" at bounding box center [102, 289] width 204 height 39
type input "in:all-conversations"
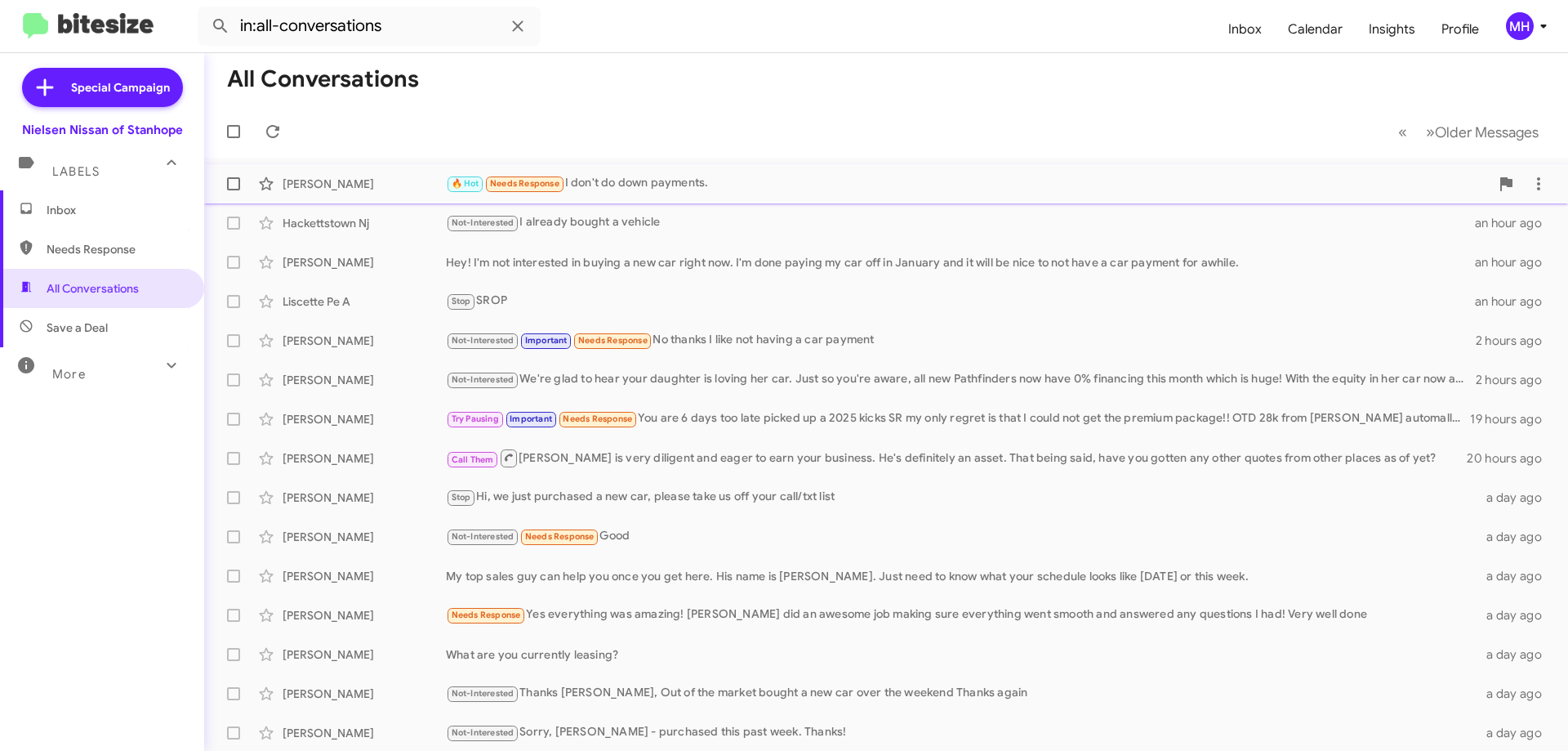
click at [683, 179] on div "🔥 Hot Needs Response I don't do down payments." at bounding box center [968, 183] width 1044 height 19
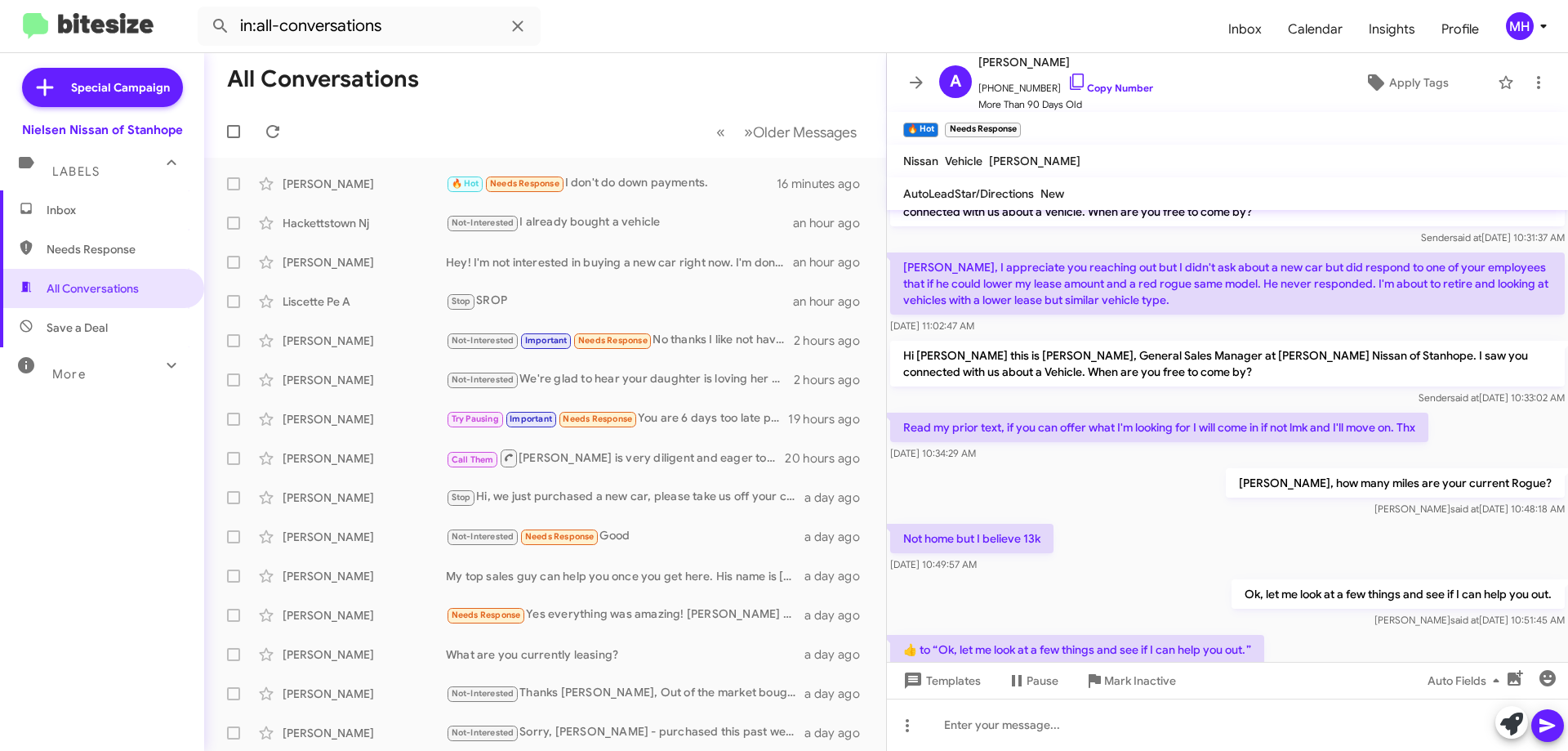
scroll to position [611, 0]
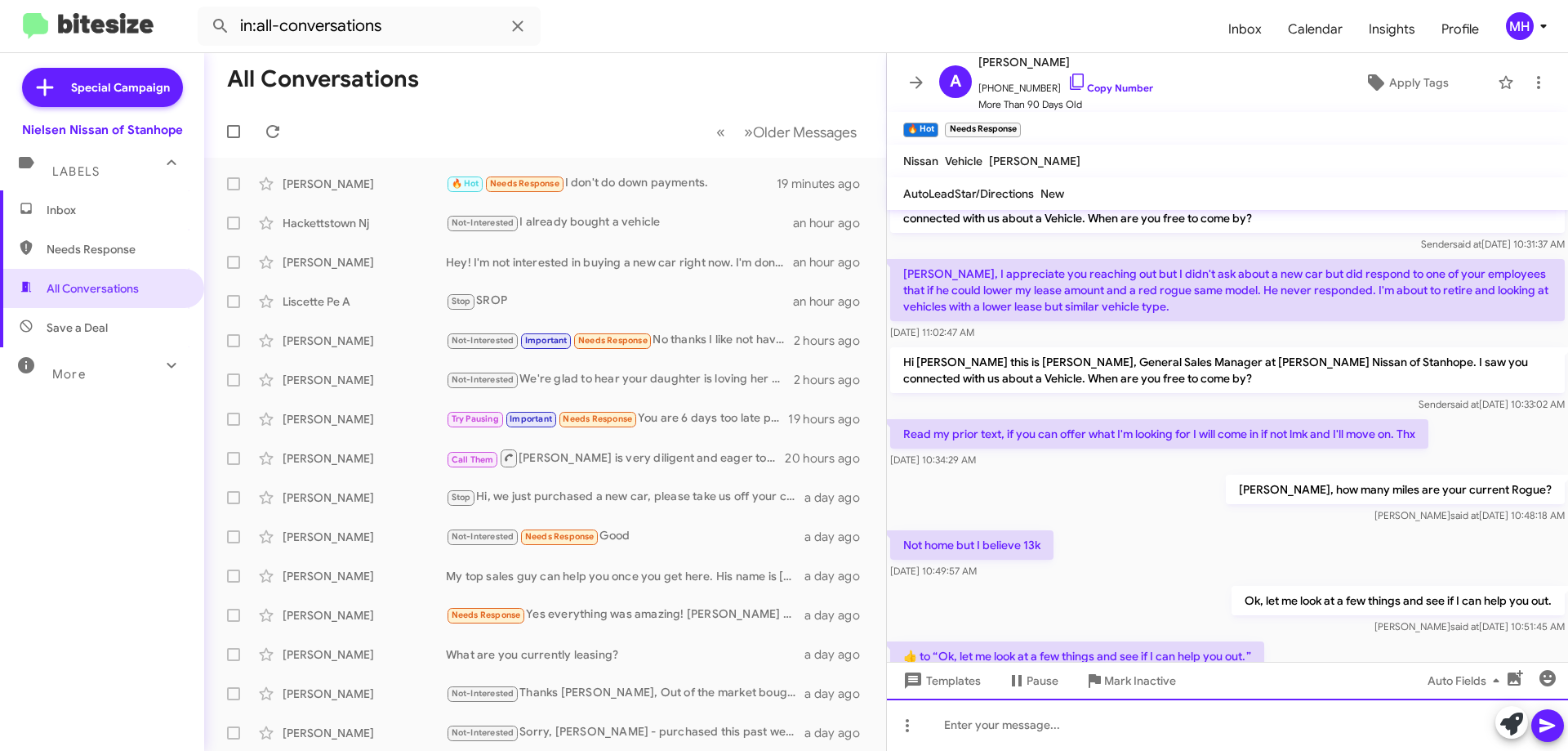
click at [1011, 718] on div at bounding box center [1227, 724] width 681 height 53
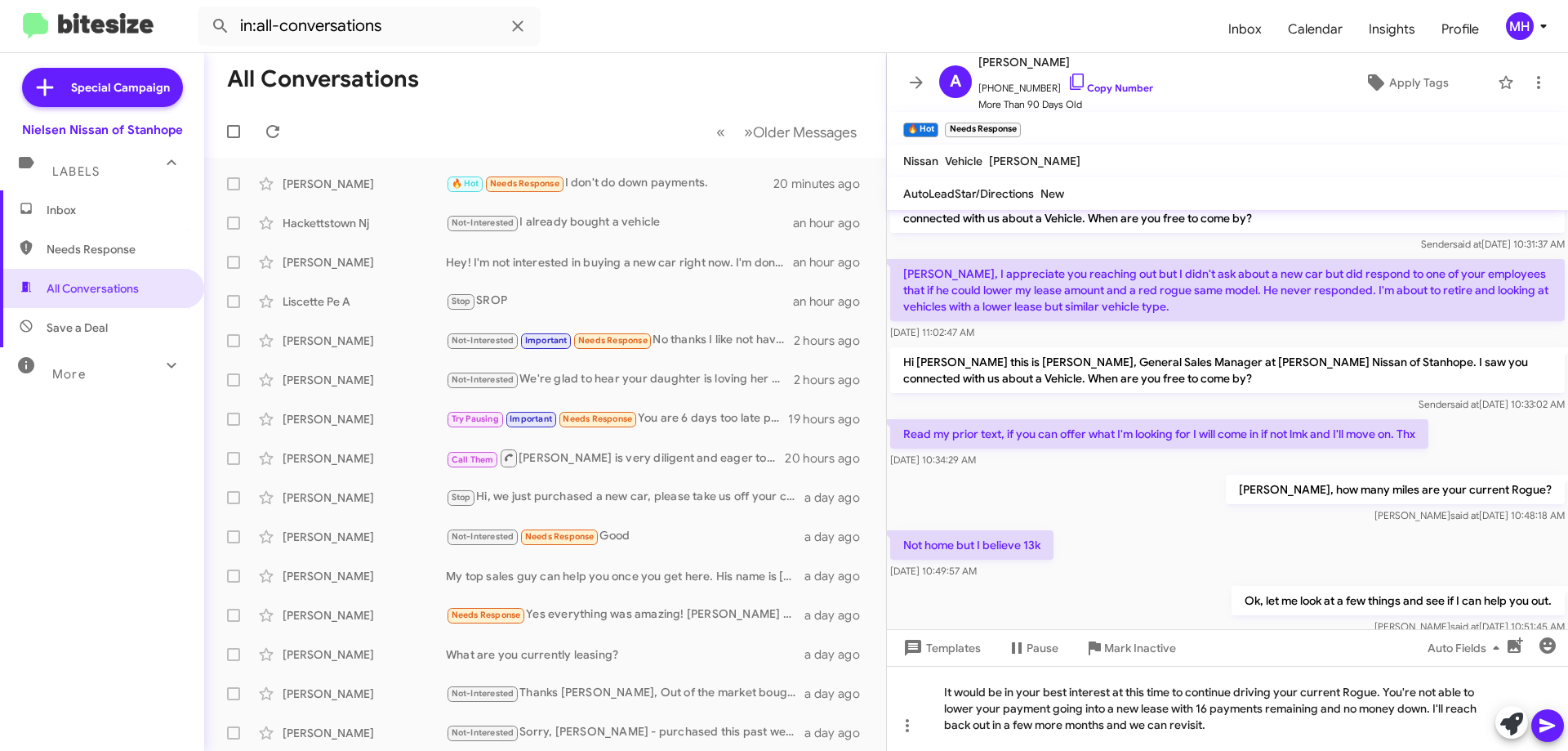
click at [1548, 731] on icon at bounding box center [1548, 725] width 20 height 20
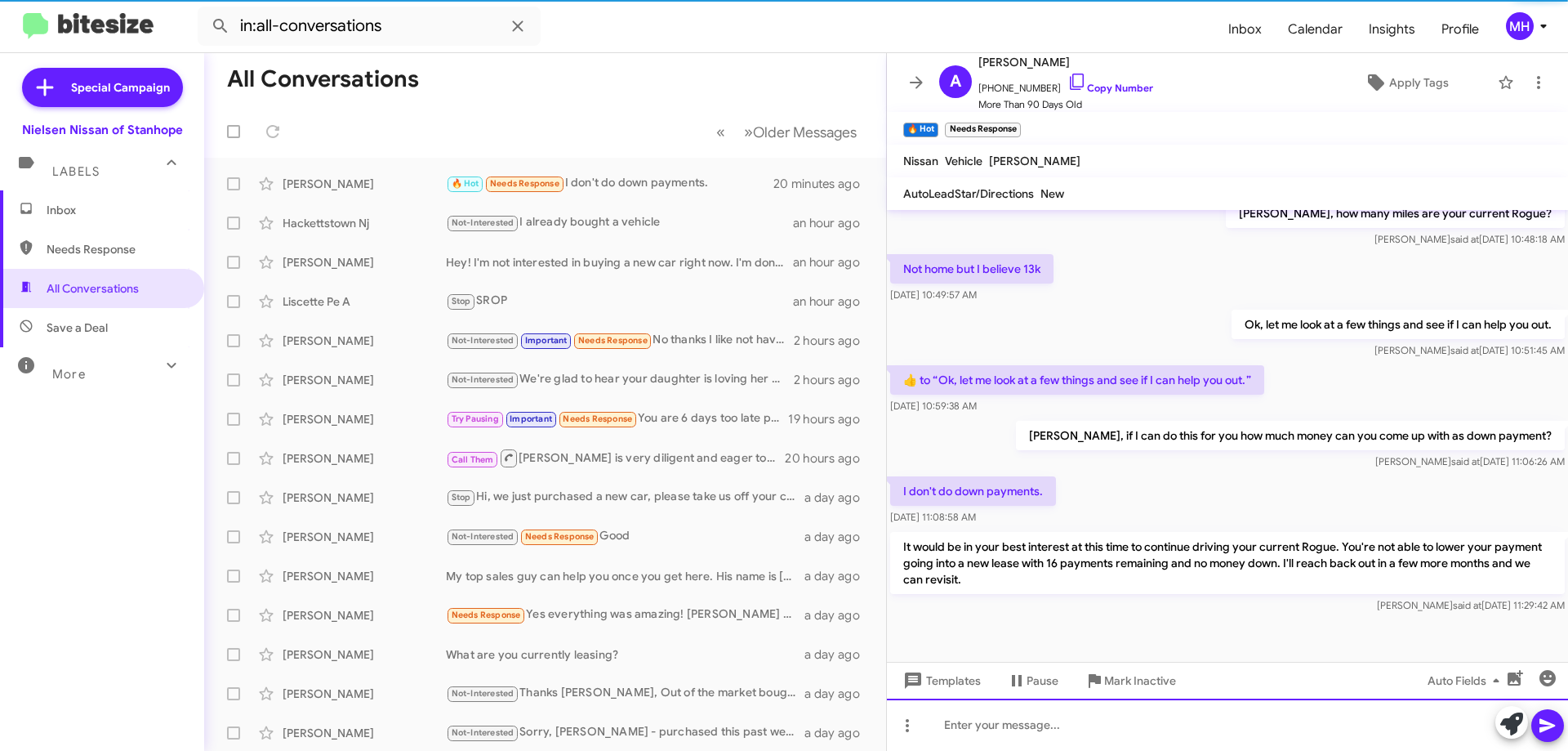
scroll to position [900, 0]
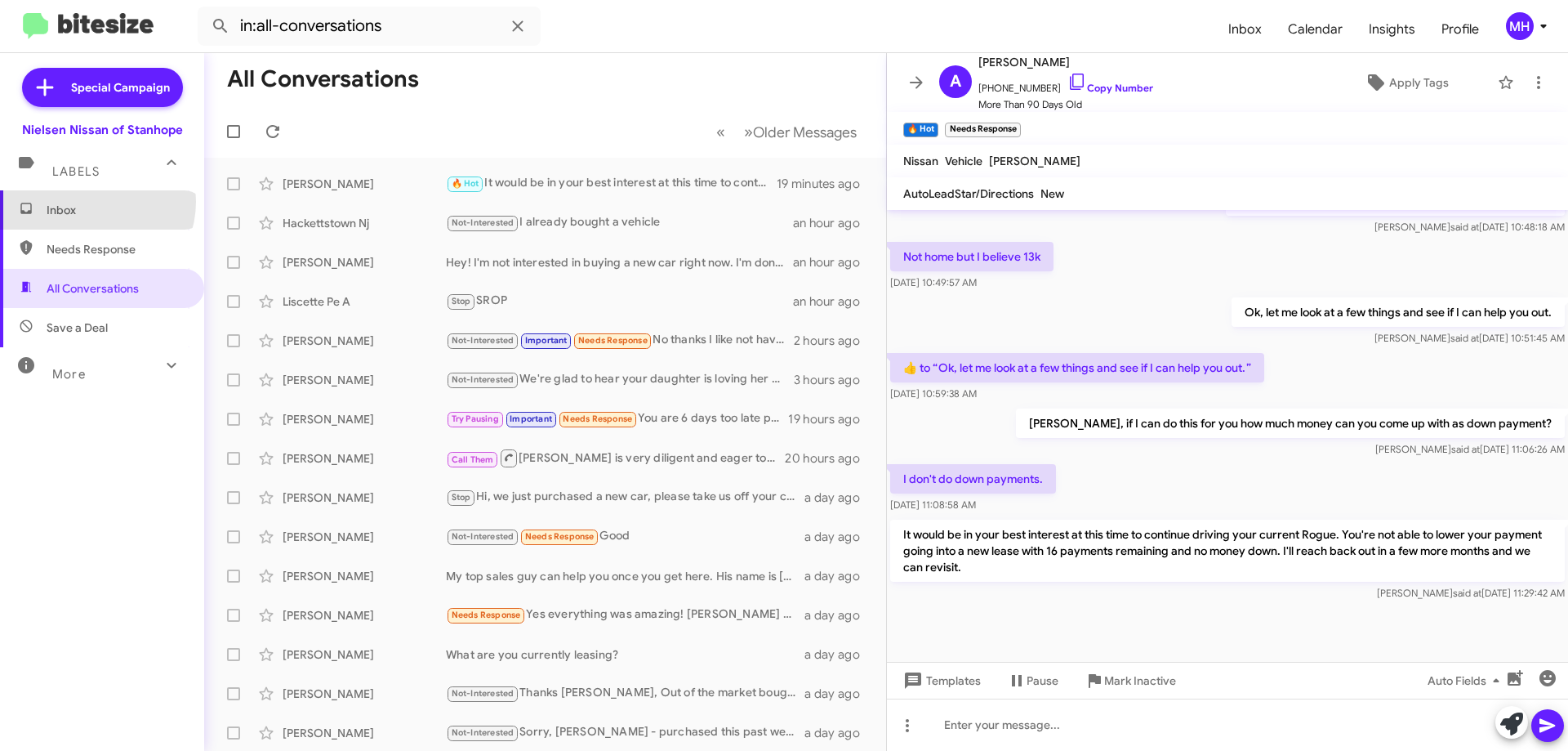
click at [94, 201] on span "Inbox" at bounding box center [116, 209] width 139 height 16
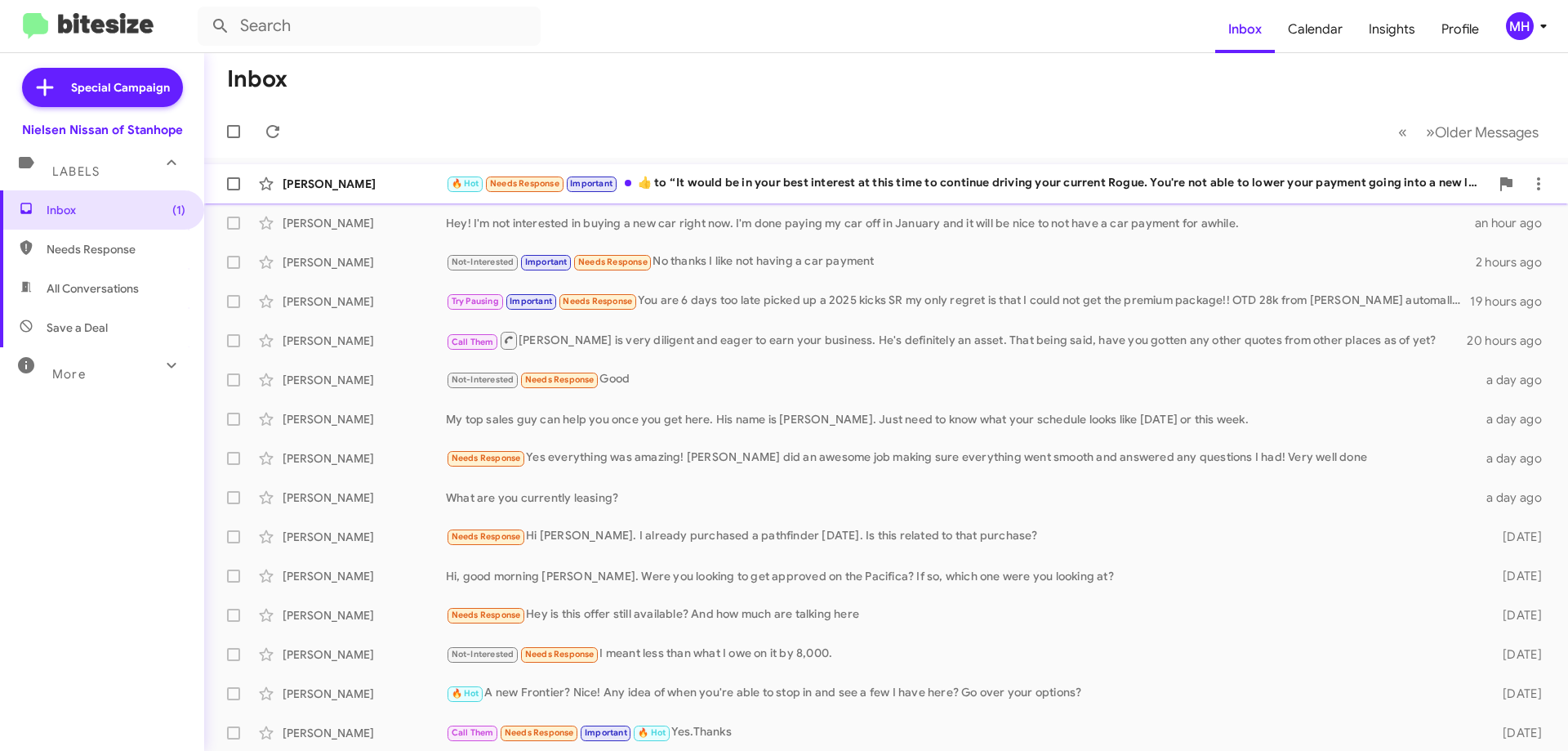
click at [740, 179] on div "🔥 Hot Needs Response Important ​👍​ to “ It would be in your best interest at th…" at bounding box center [968, 183] width 1044 height 19
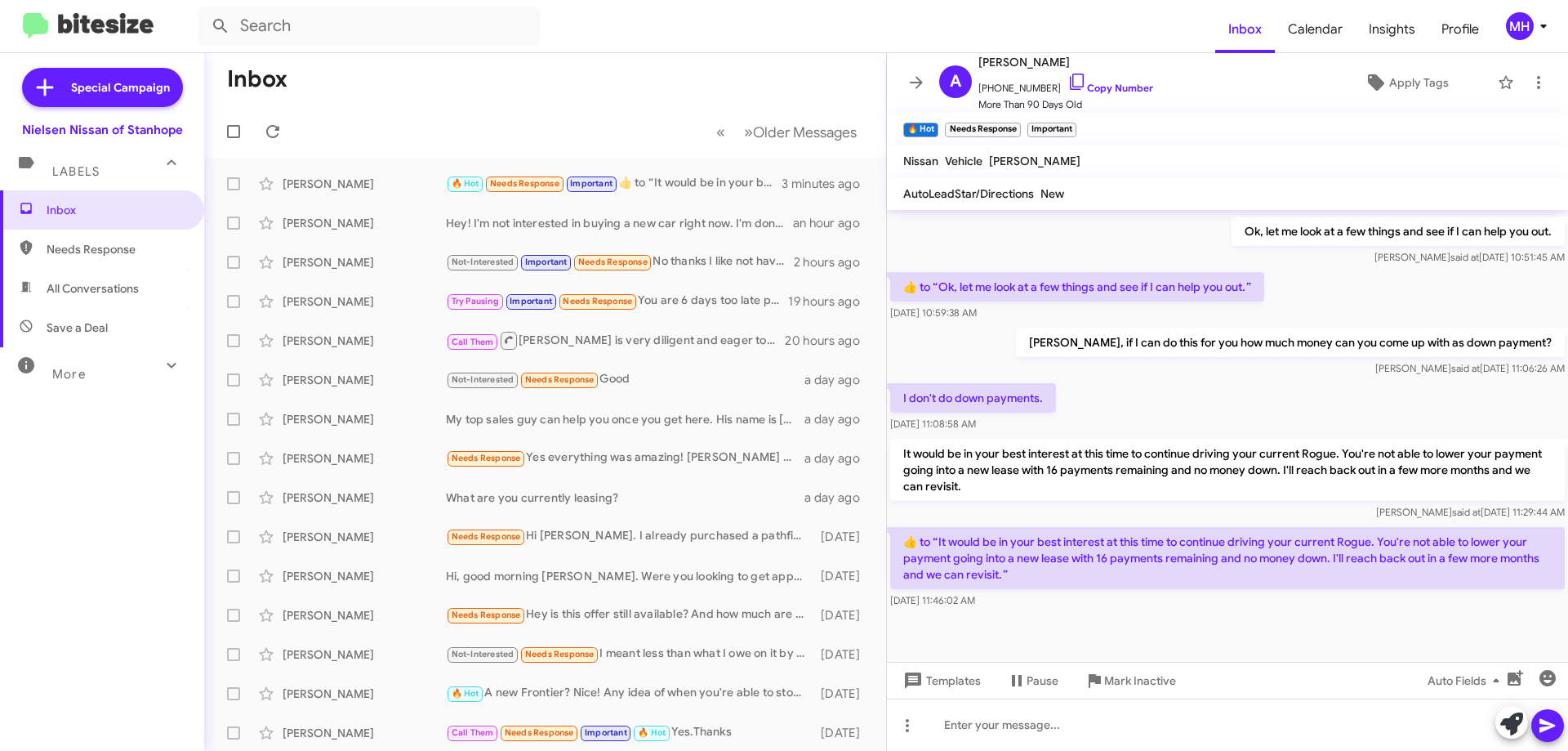
scroll to position [992, 0]
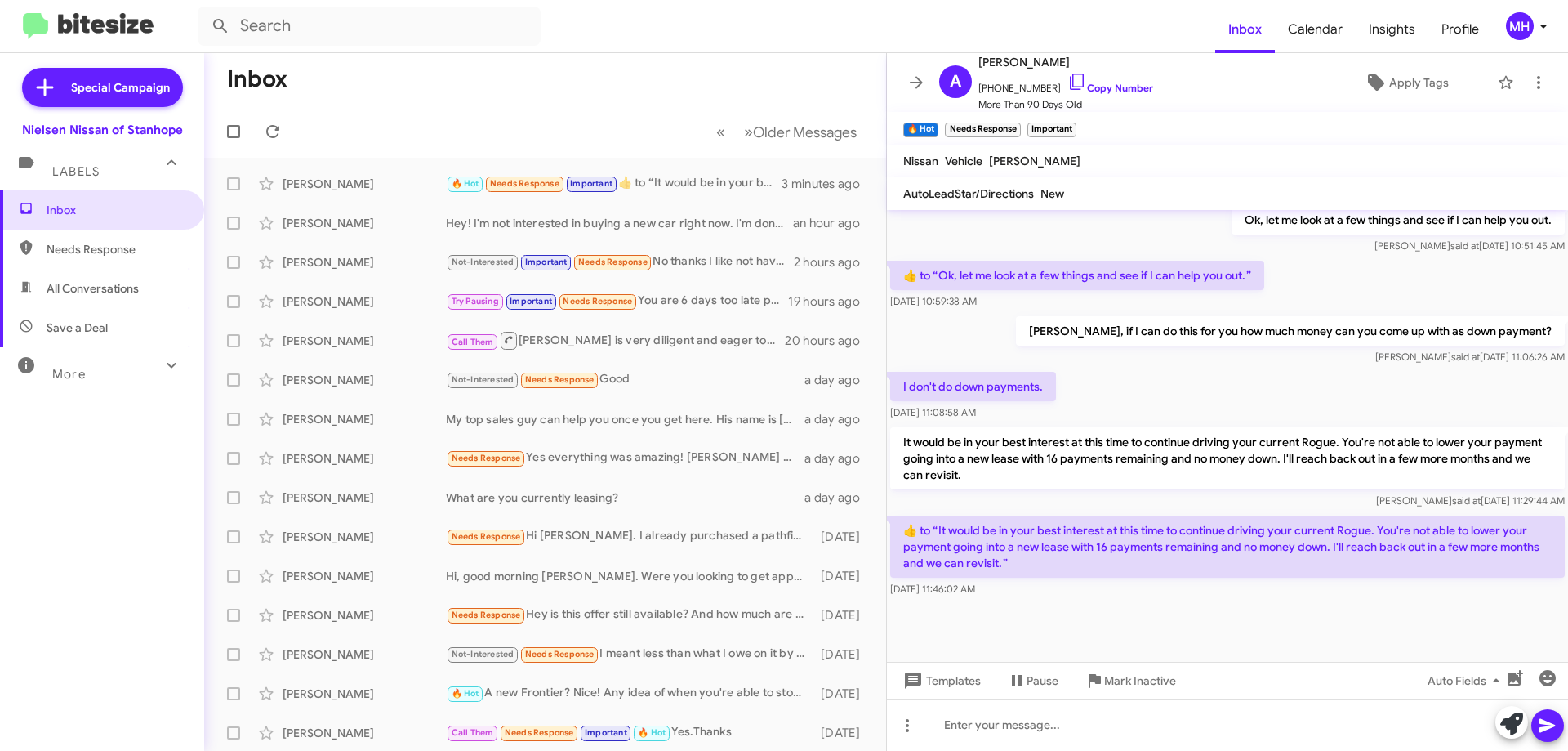
click at [93, 281] on span "All Conversations" at bounding box center [93, 289] width 93 height 16
type input "in:all-conversations"
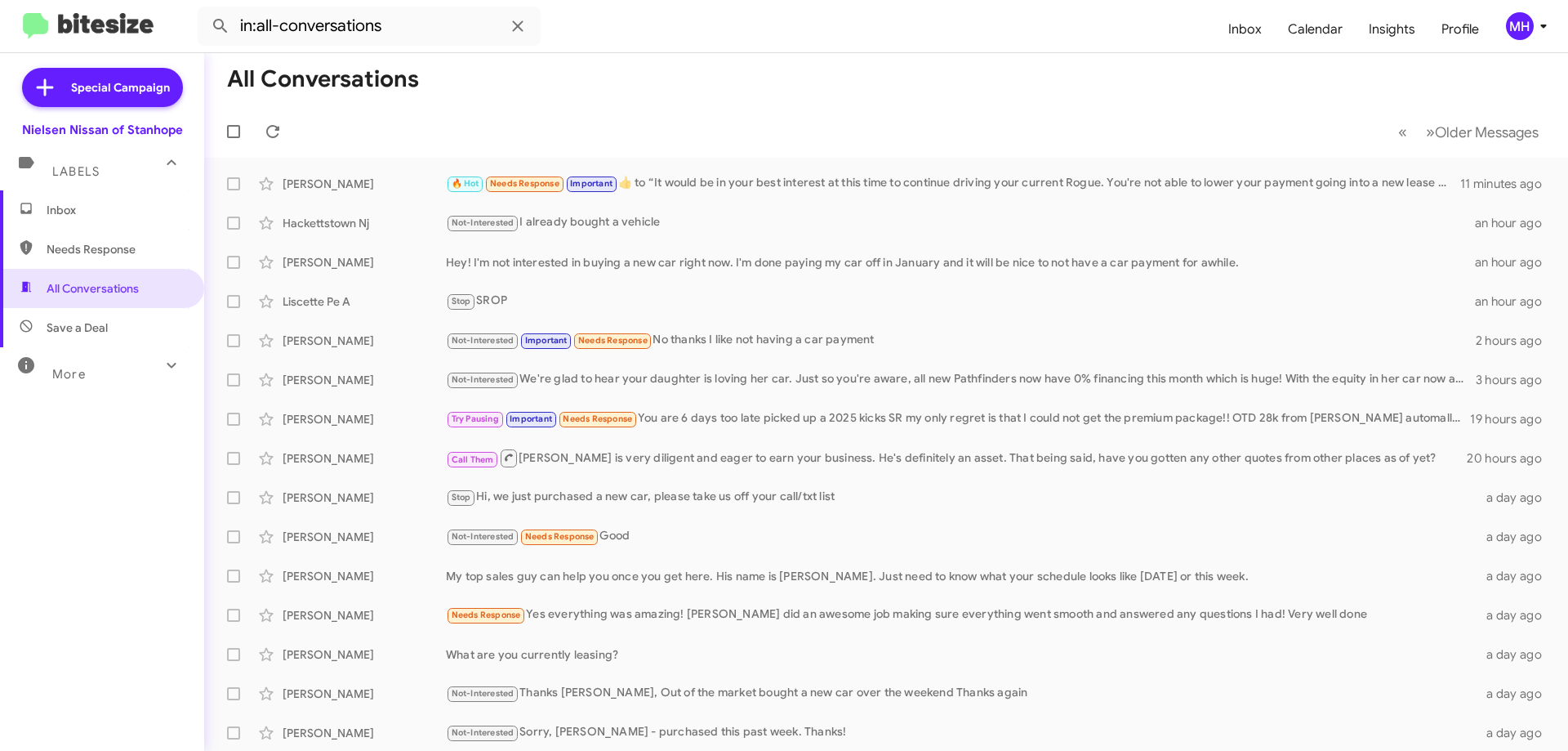
click at [68, 209] on span "Inbox" at bounding box center [116, 209] width 139 height 16
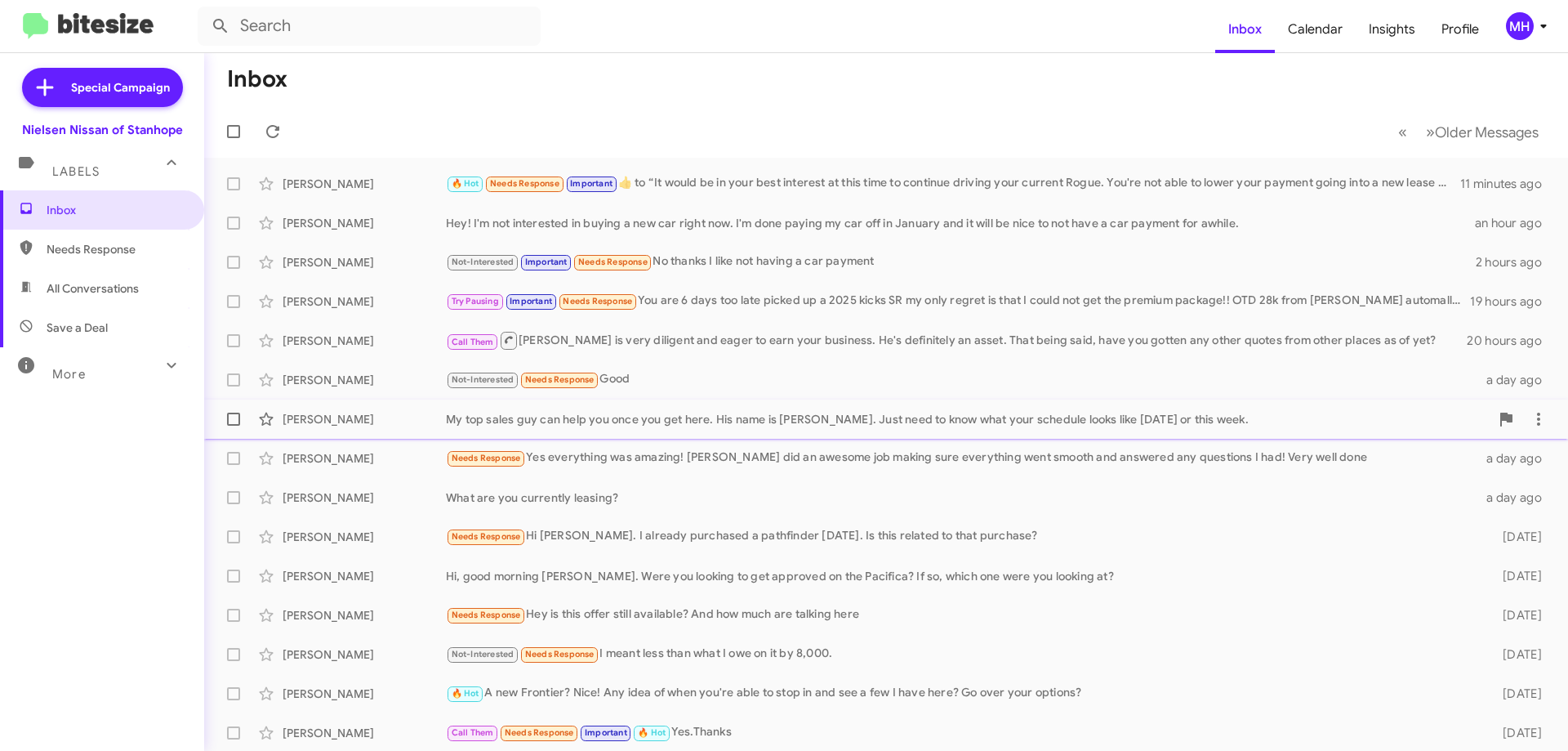
click at [538, 417] on div "My top sales guy can help you once you get here. His name is [PERSON_NAME]. Jus…" at bounding box center [968, 419] width 1044 height 16
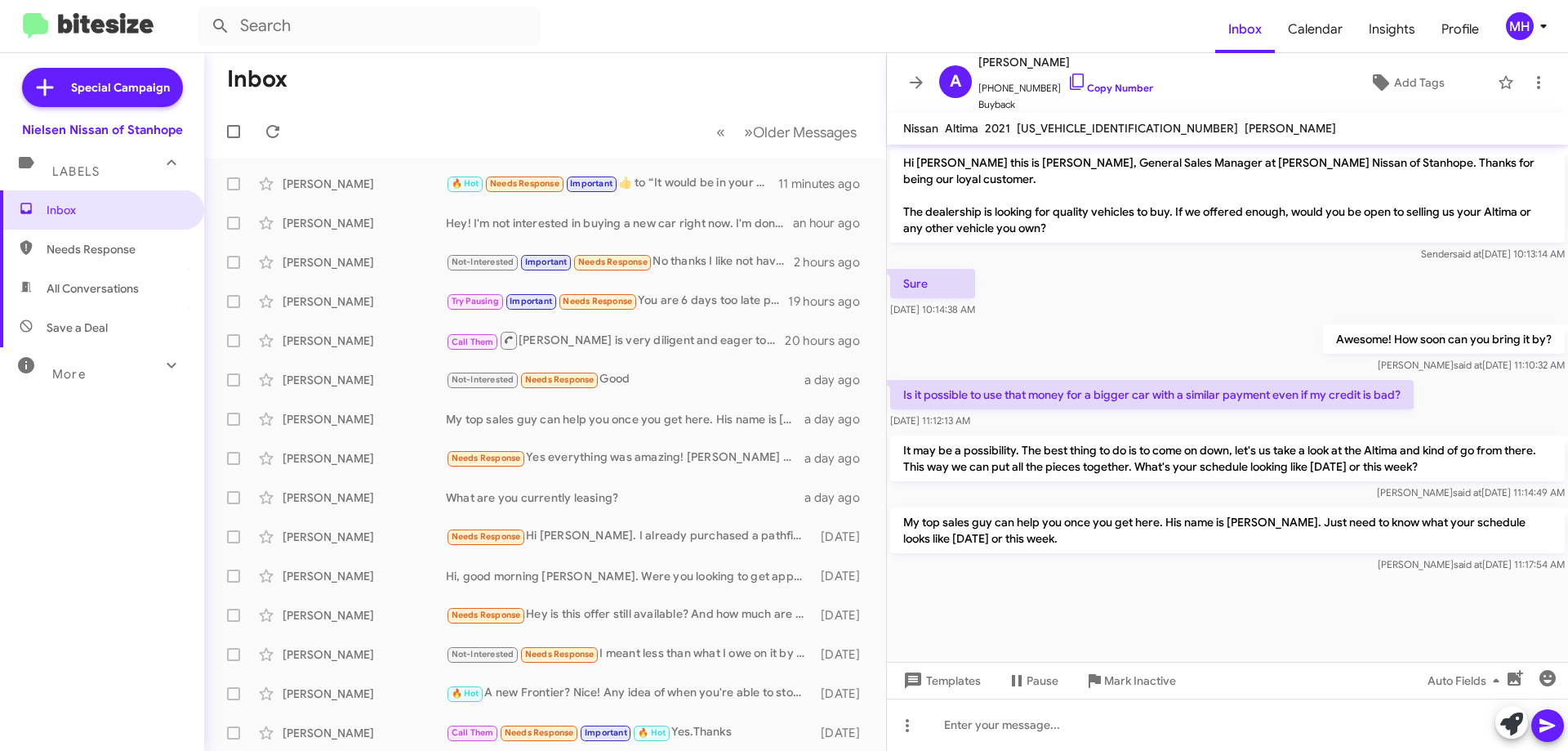
click at [162, 360] on icon at bounding box center [172, 365] width 20 height 20
click at [93, 601] on span "Sold" at bounding box center [102, 615] width 204 height 39
type input "in:sold"
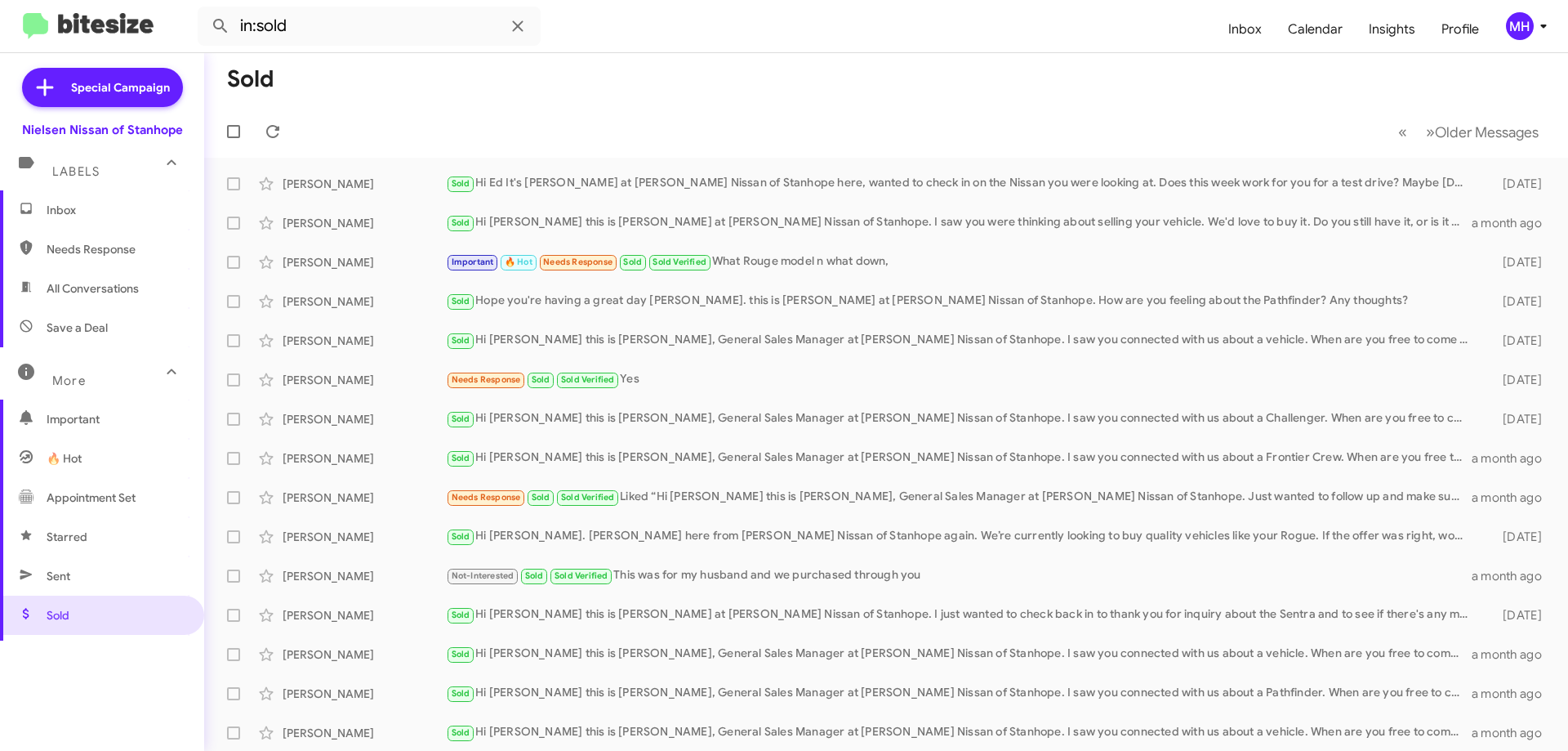
click at [73, 211] on span "Inbox" at bounding box center [116, 209] width 139 height 16
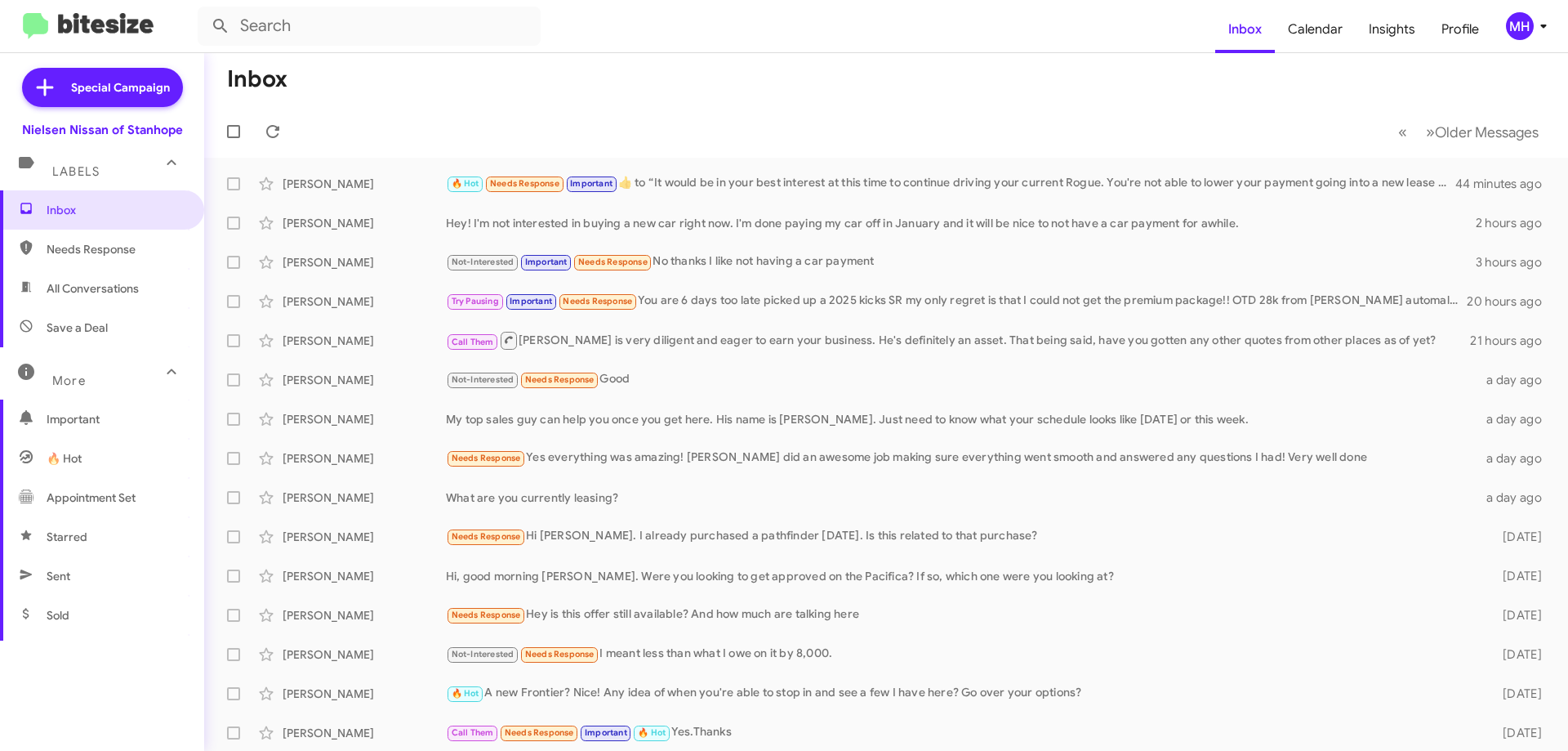
click at [123, 289] on span "All Conversations" at bounding box center [93, 289] width 93 height 16
type input "in:all-conversations"
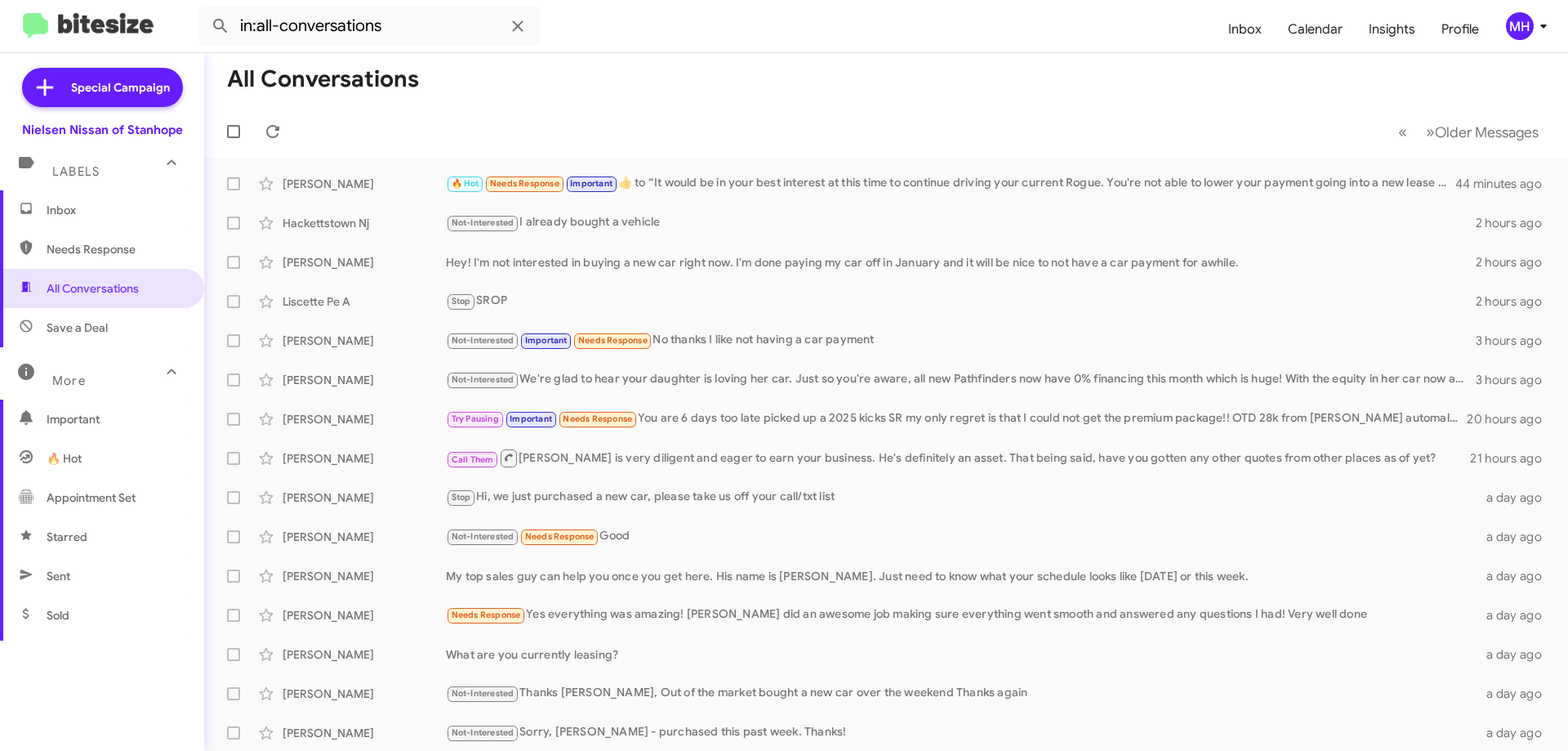
click at [106, 211] on span "Inbox" at bounding box center [116, 209] width 139 height 16
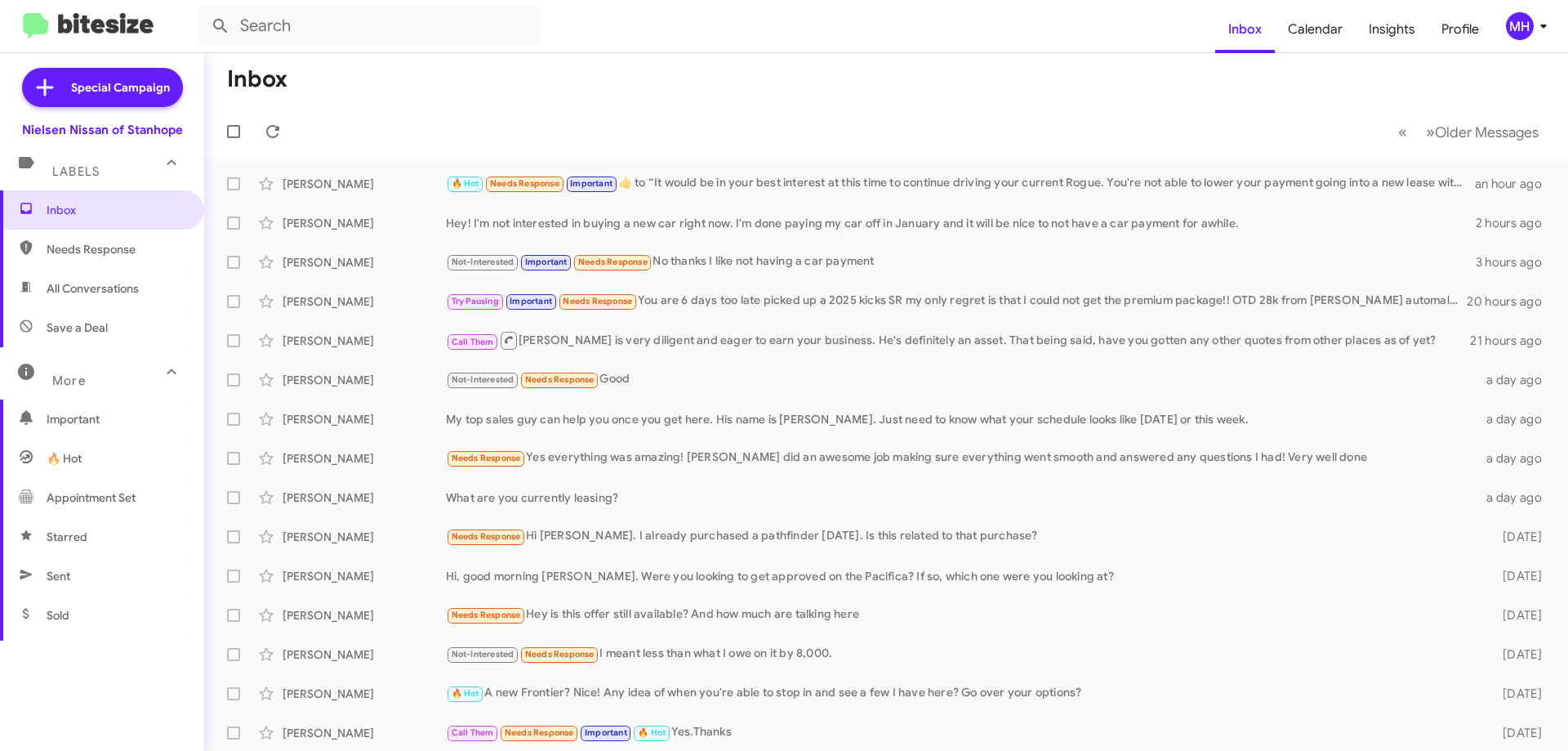
click at [118, 289] on span "All Conversations" at bounding box center [93, 289] width 93 height 16
type input "in:all-conversations"
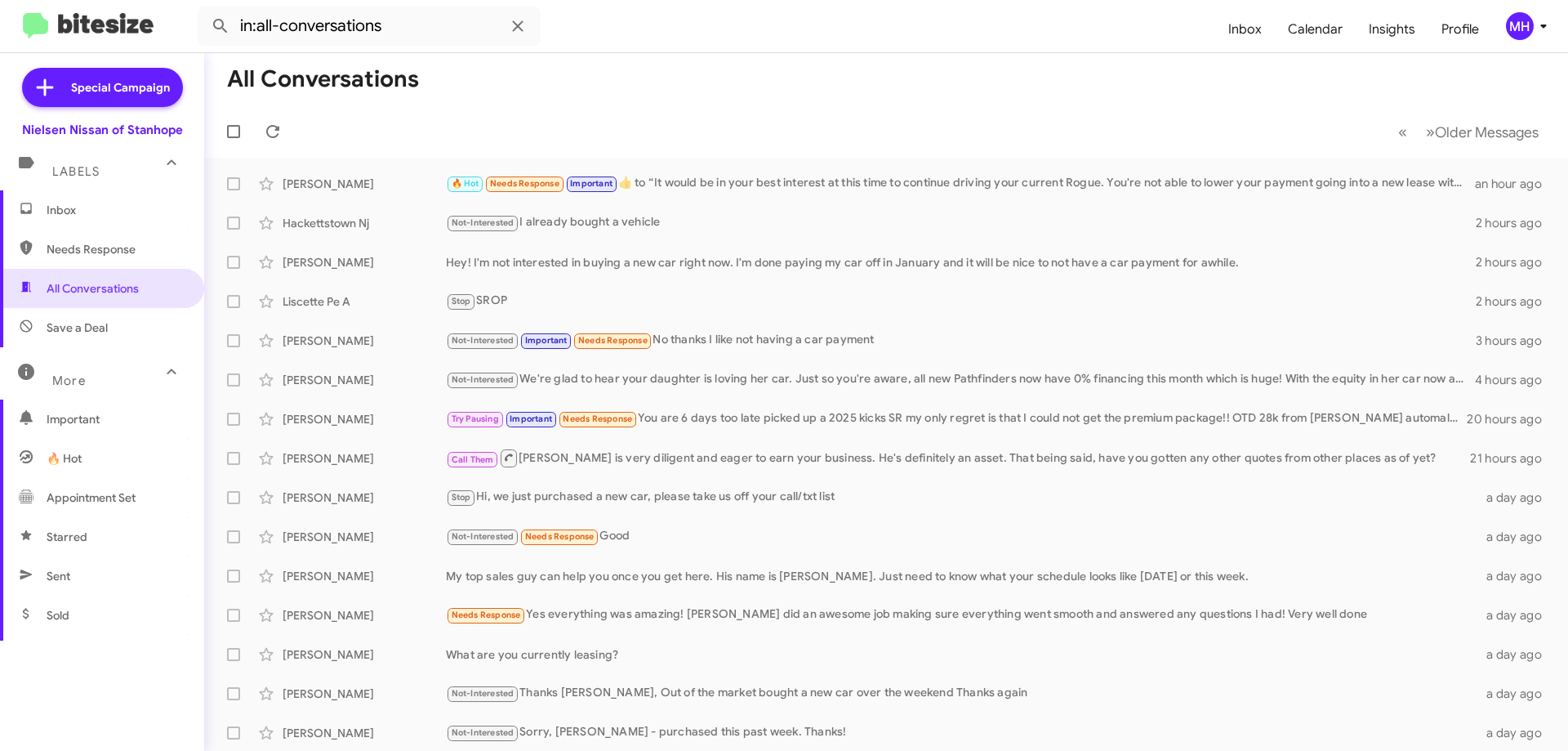
click at [126, 380] on div "More" at bounding box center [85, 374] width 145 height 30
click at [126, 215] on span "Inbox" at bounding box center [116, 209] width 139 height 16
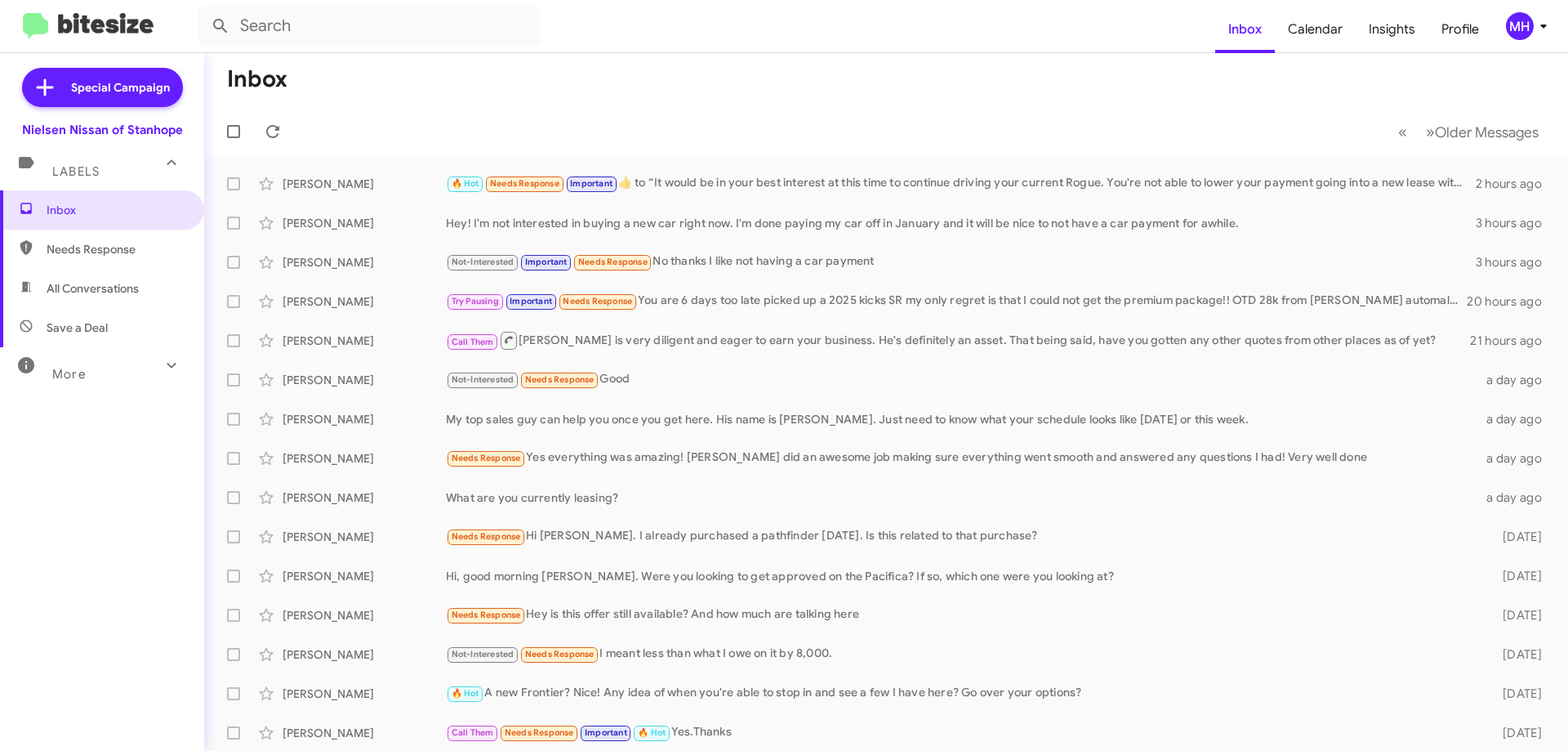
click at [93, 284] on span "All Conversations" at bounding box center [93, 289] width 93 height 16
type input "in:all-conversations"
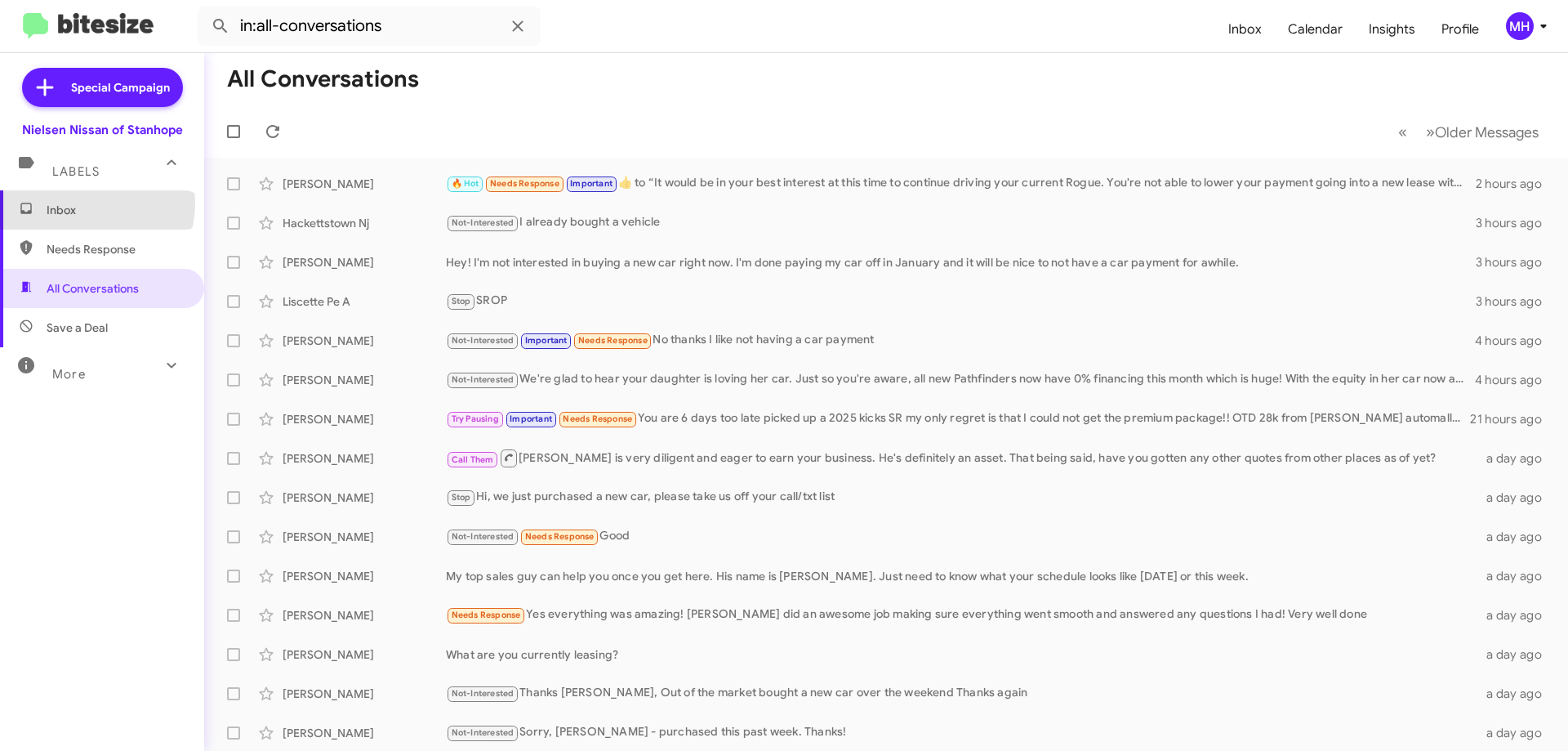
click at [87, 203] on span "Inbox" at bounding box center [116, 209] width 139 height 16
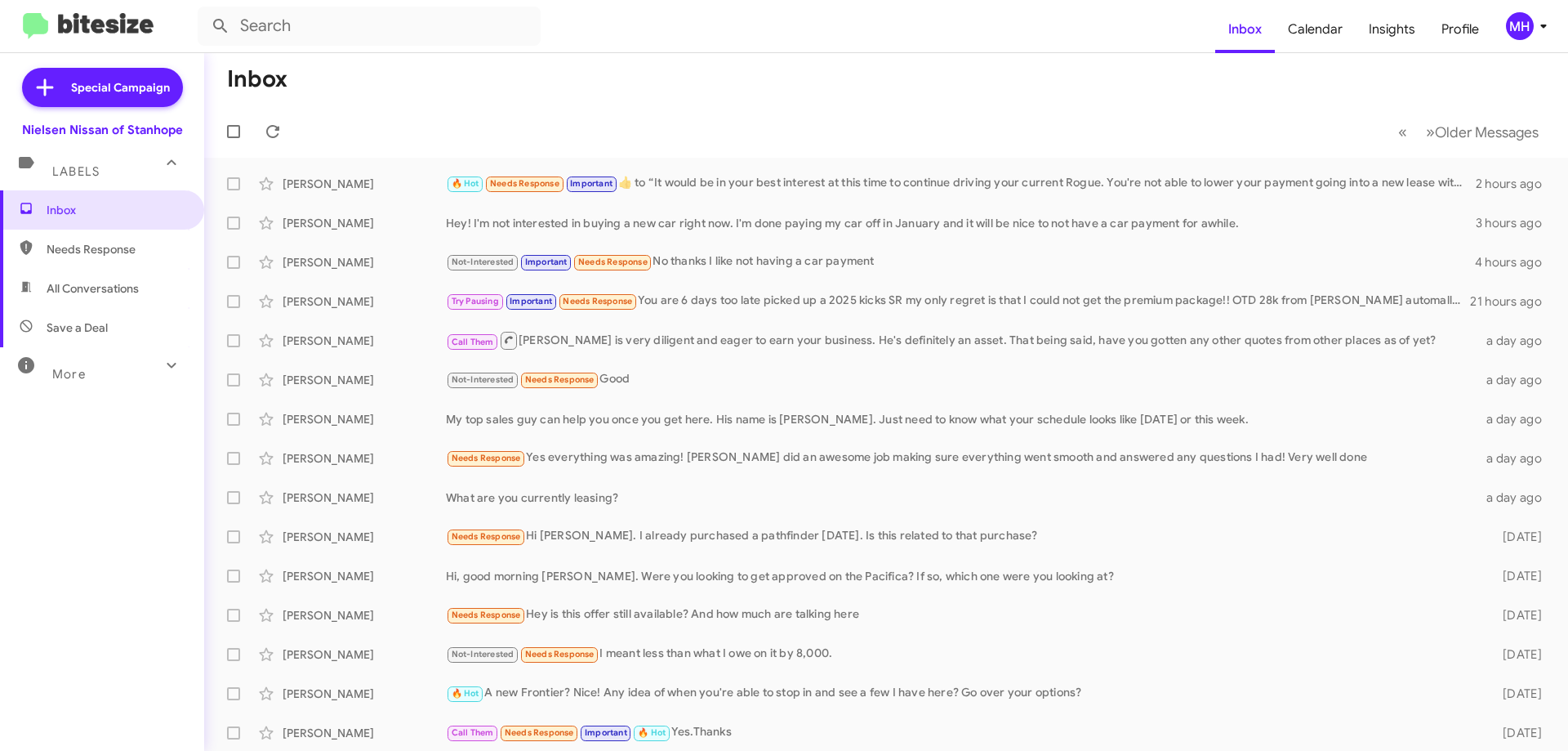
click at [70, 281] on span "All Conversations" at bounding box center [93, 289] width 93 height 16
type input "in:all-conversations"
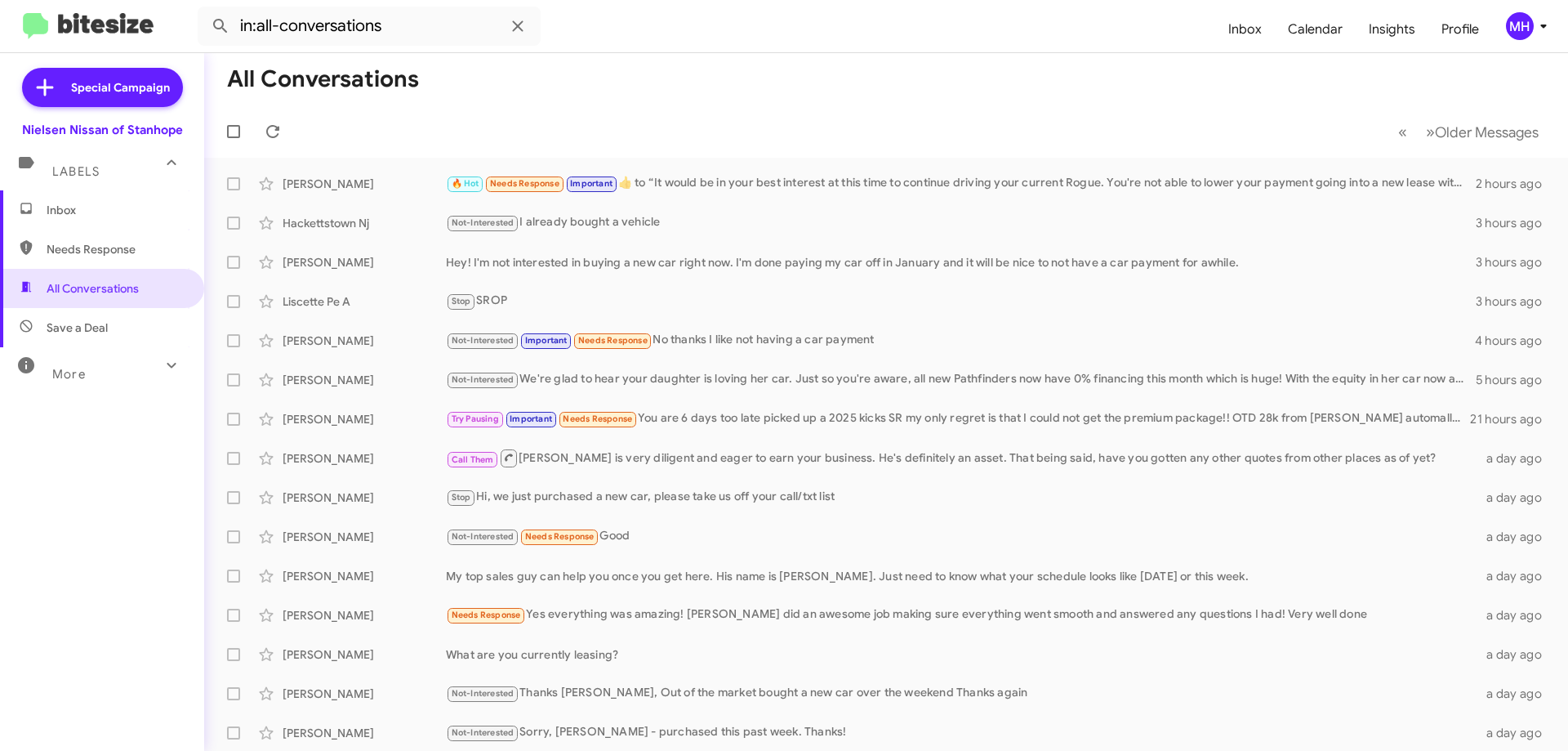
click at [75, 206] on span "Inbox" at bounding box center [116, 209] width 139 height 16
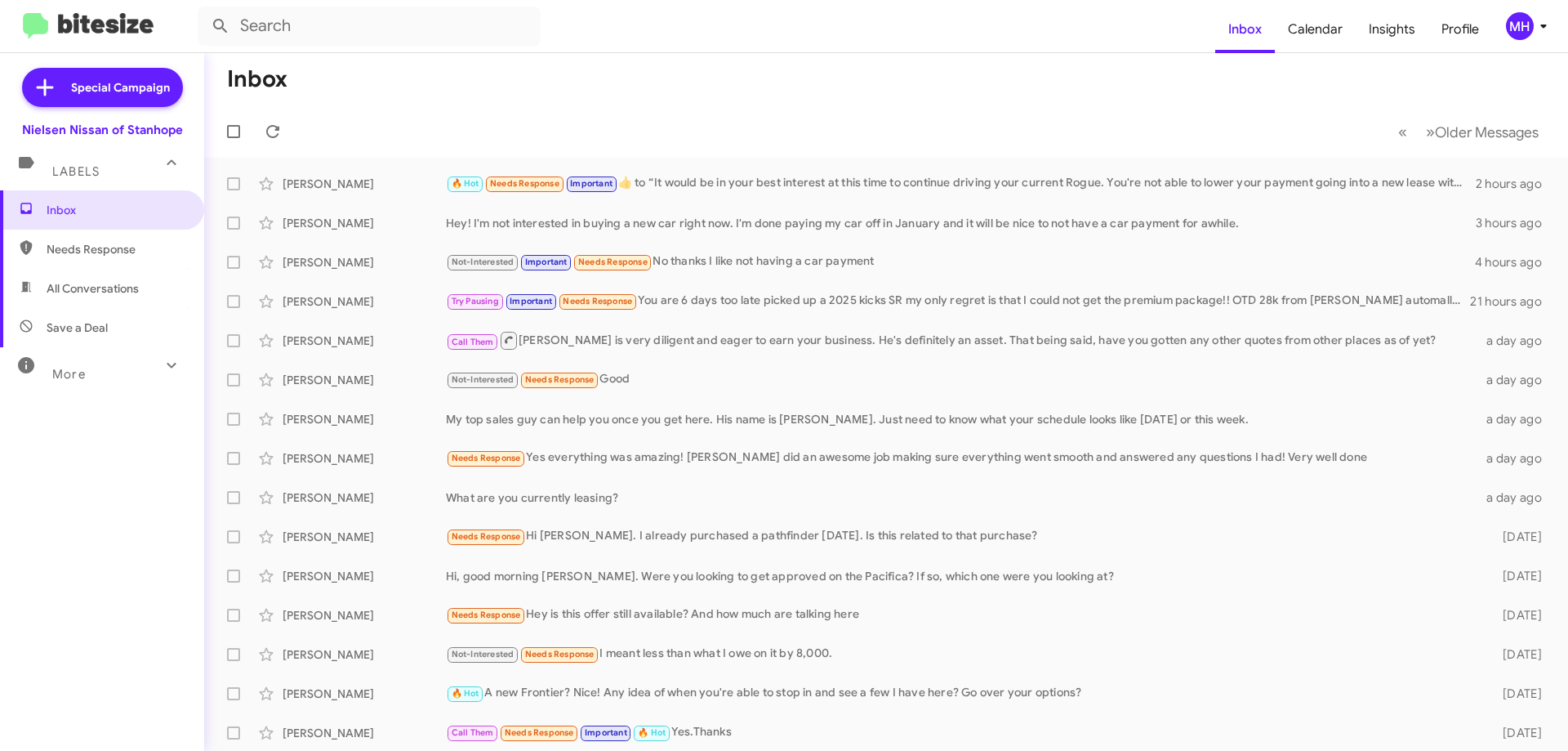
click at [99, 287] on span "All Conversations" at bounding box center [93, 289] width 93 height 16
type input "in:all-conversations"
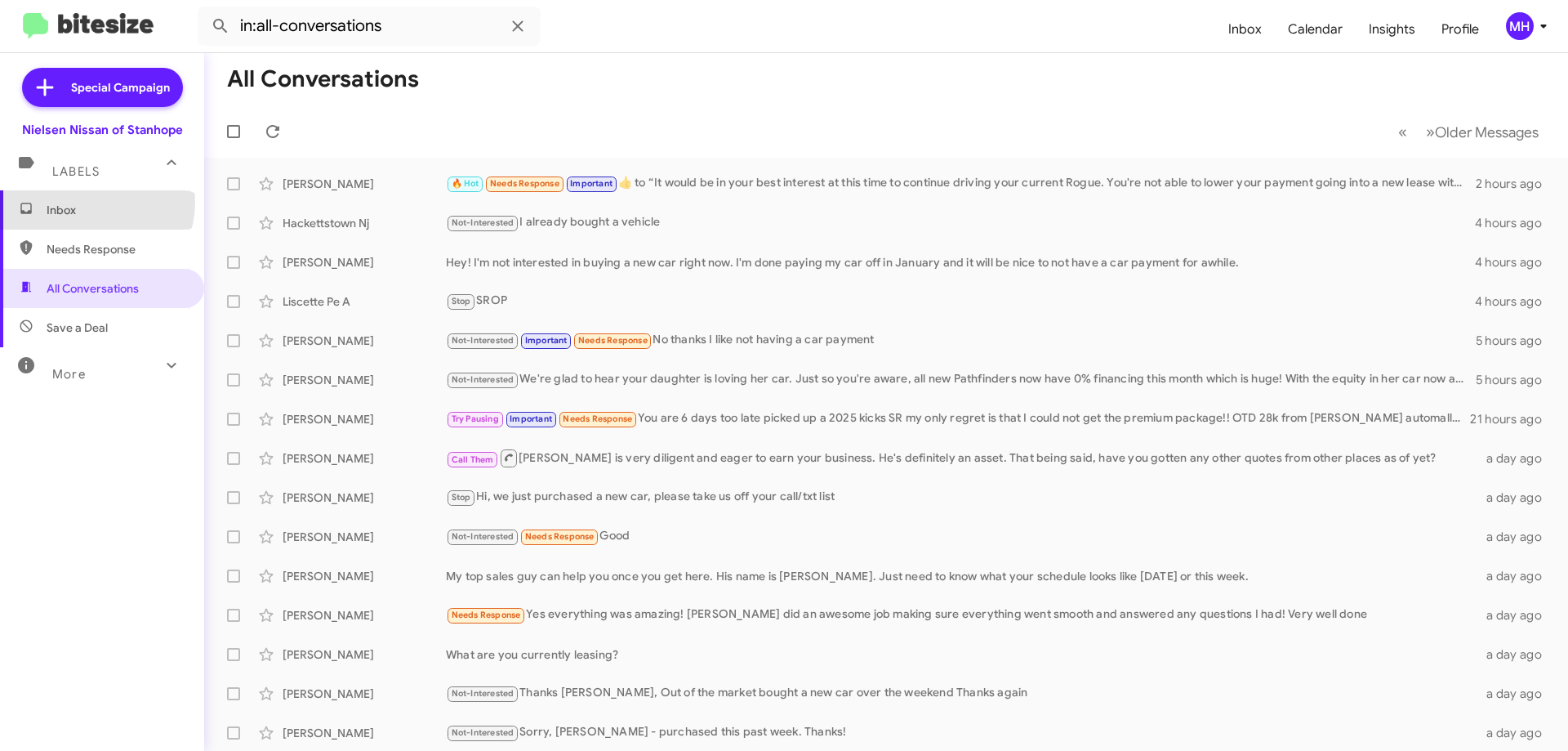
click at [86, 201] on span "Inbox" at bounding box center [116, 209] width 139 height 16
